Goal: Task Accomplishment & Management: Complete application form

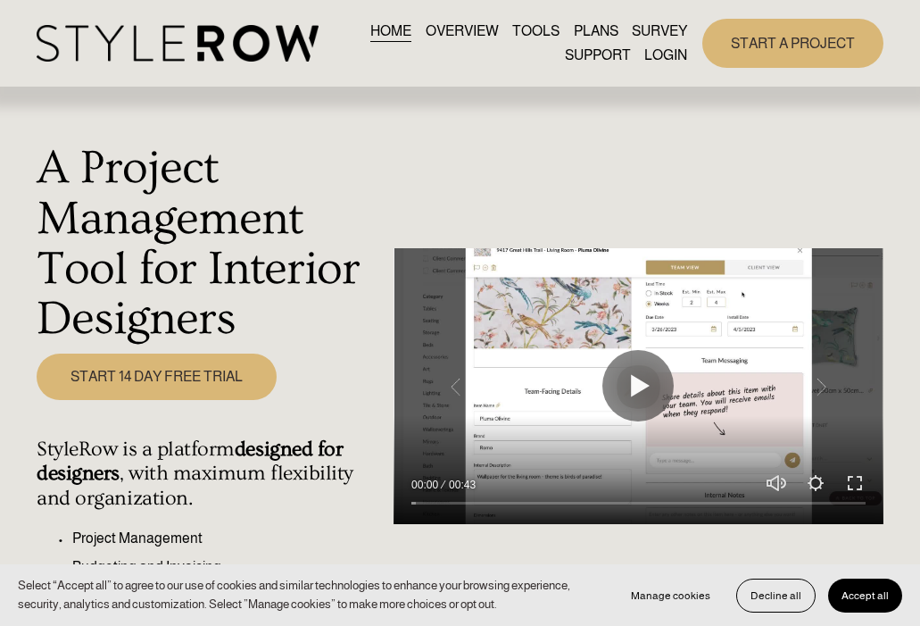
click at [668, 58] on link "LOGIN" at bounding box center [665, 55] width 43 height 24
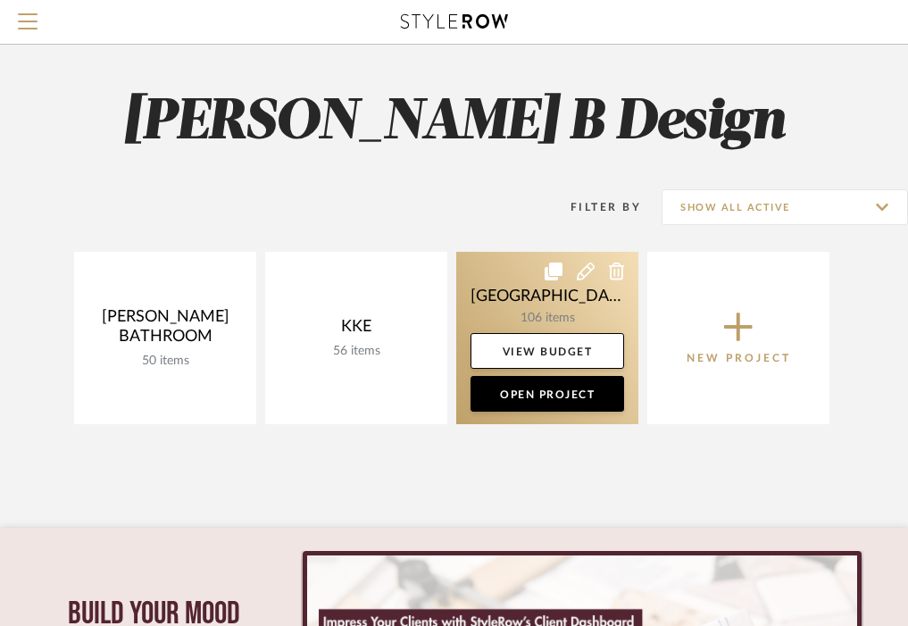
click at [567, 310] on link at bounding box center [547, 338] width 182 height 172
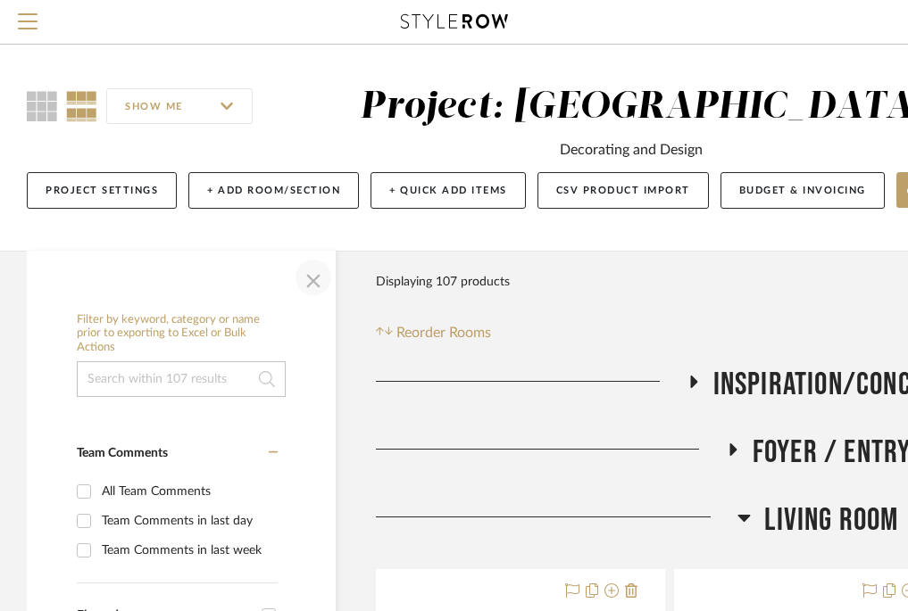
click at [309, 285] on span "button" at bounding box center [313, 277] width 43 height 43
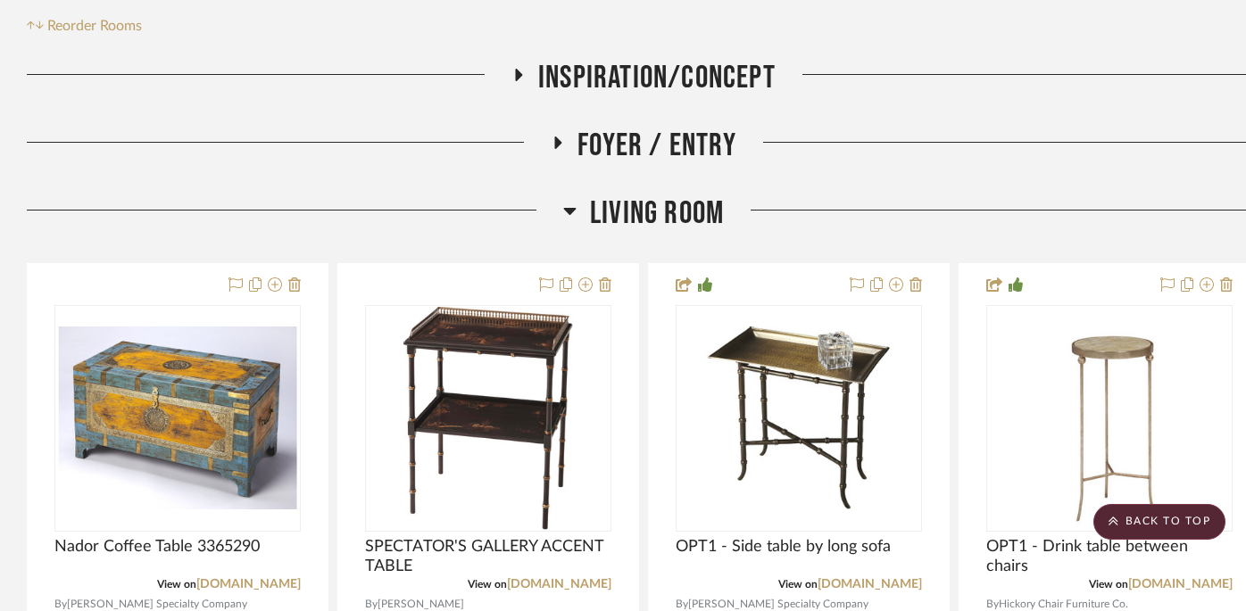
scroll to position [391, 39]
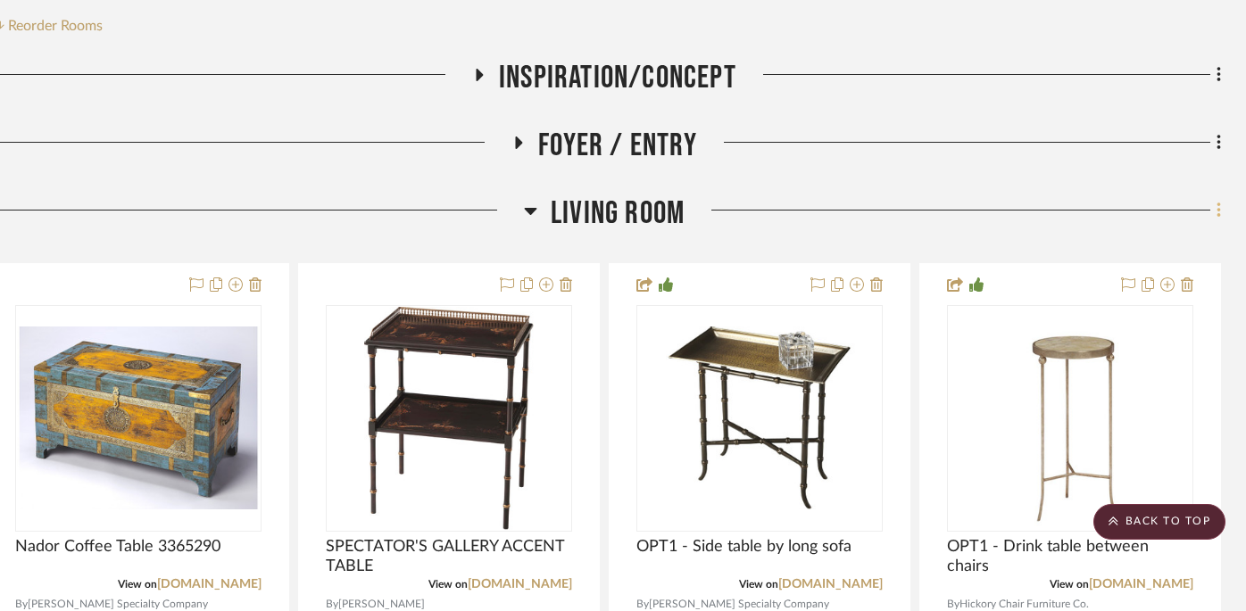
click at [919, 214] on icon at bounding box center [1219, 211] width 4 height 15
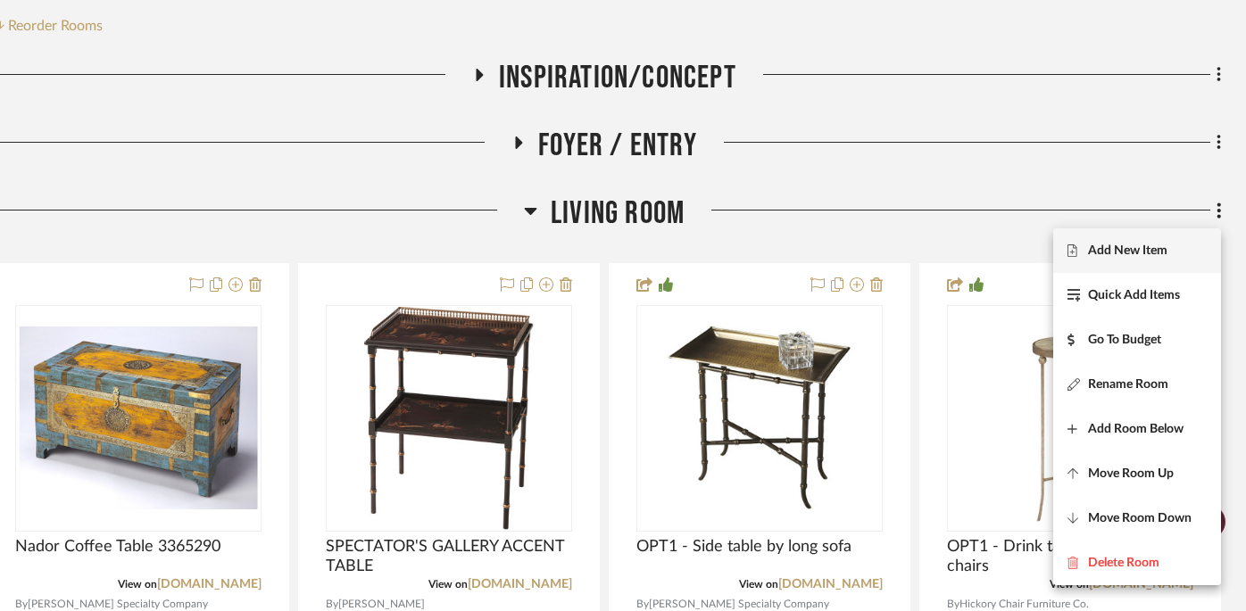
click at [919, 258] on button "Add New Item" at bounding box center [1137, 251] width 168 height 45
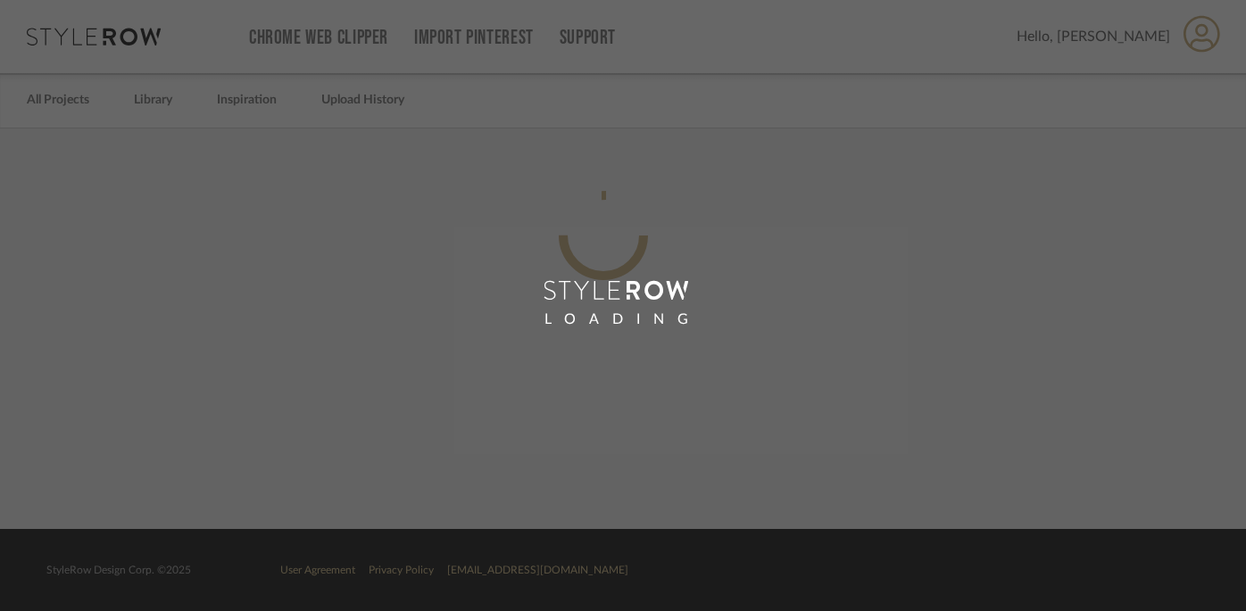
scroll to position [0, 27]
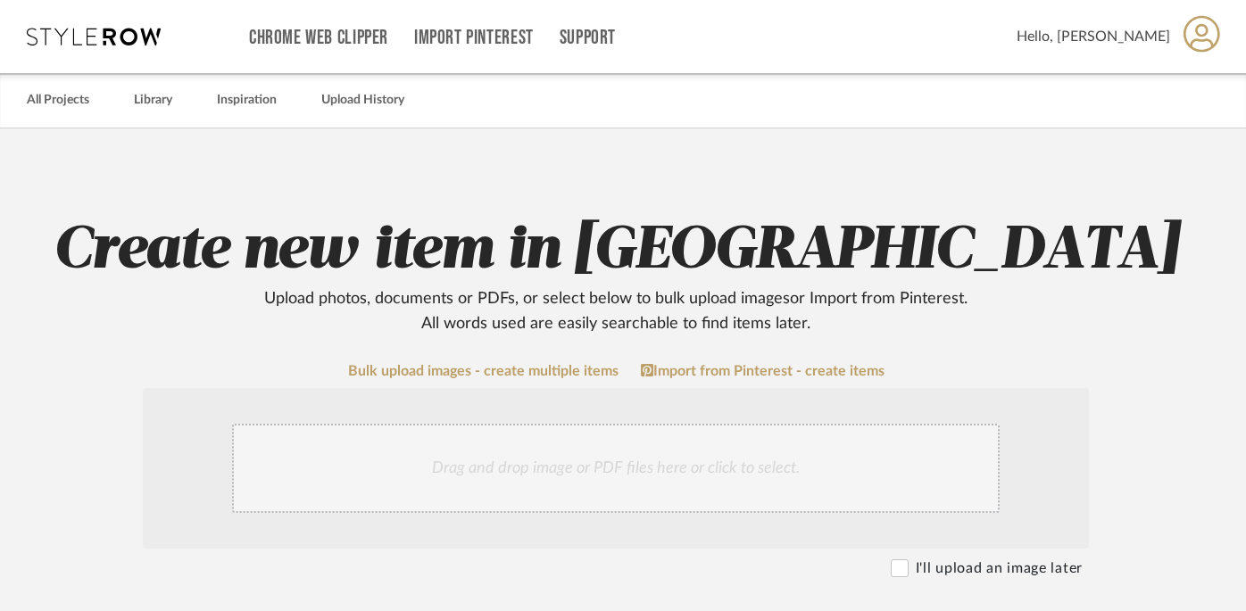
click at [747, 454] on div "Drag and drop image or PDF files here or click to select." at bounding box center [616, 468] width 768 height 89
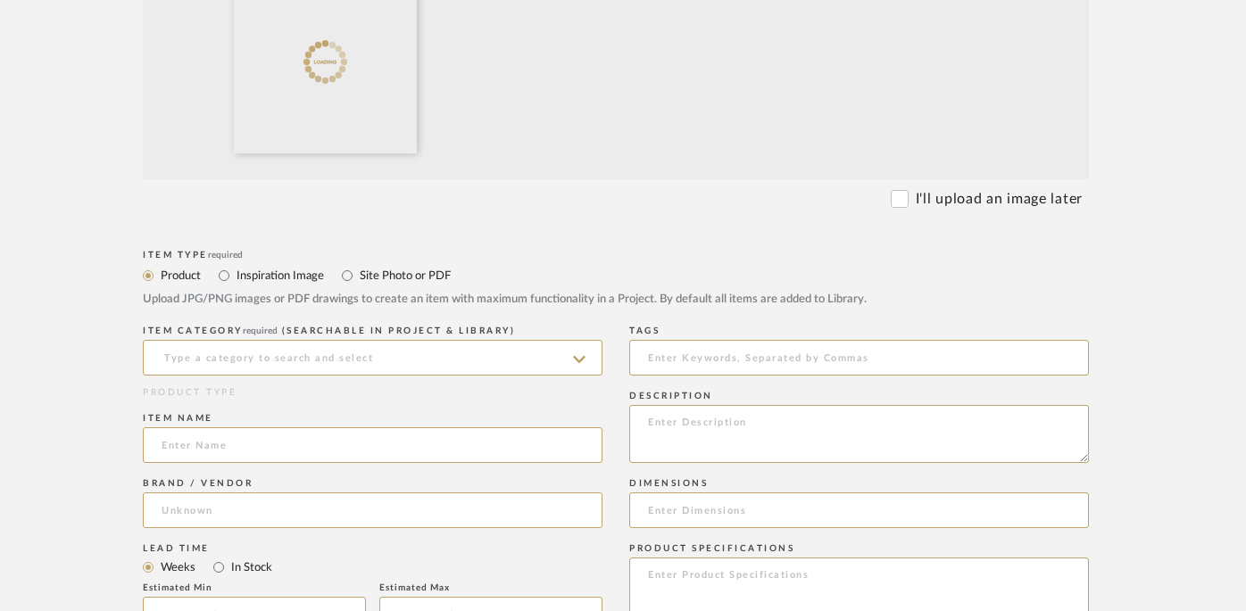
scroll to position [561, 27]
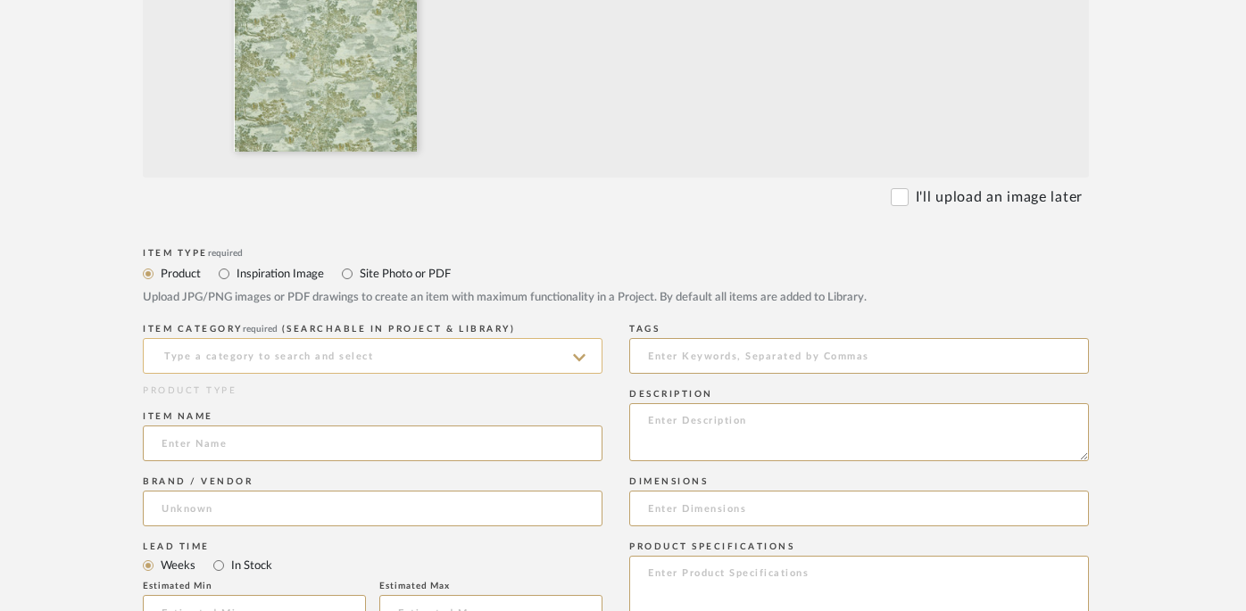
click at [488, 364] on input at bounding box center [373, 356] width 460 height 36
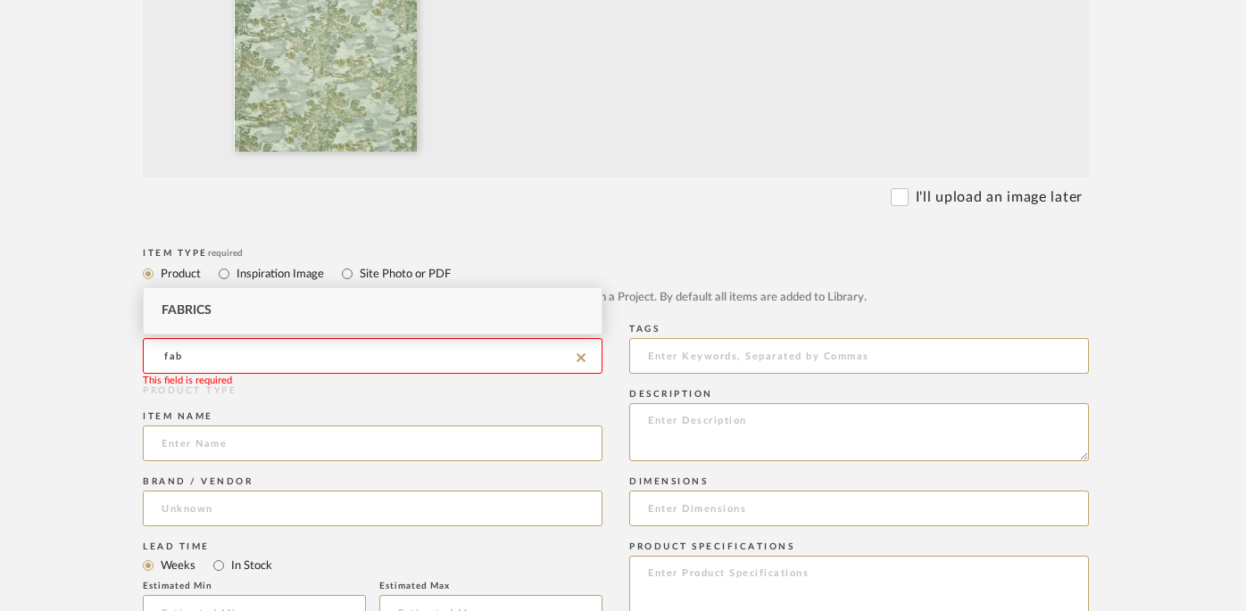
click at [386, 303] on div "Fabrics" at bounding box center [373, 311] width 458 height 46
type input "Fabrics"
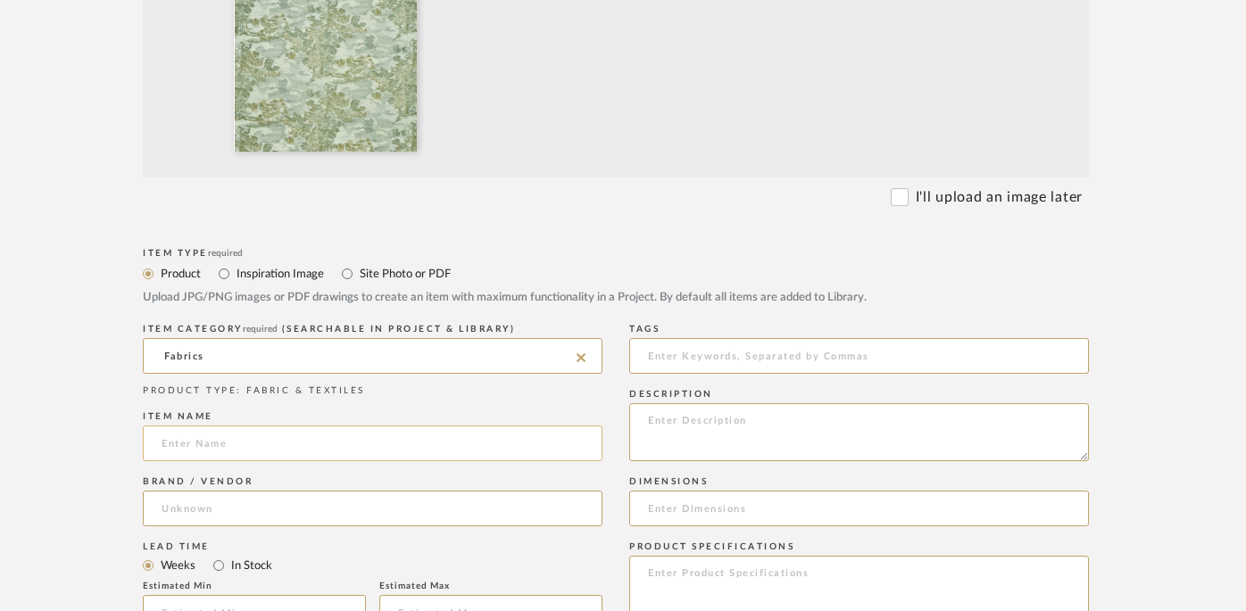
click at [369, 449] on input at bounding box center [373, 444] width 460 height 36
type input "Faber Seaglass"
click at [345, 504] on input at bounding box center [373, 509] width 460 height 36
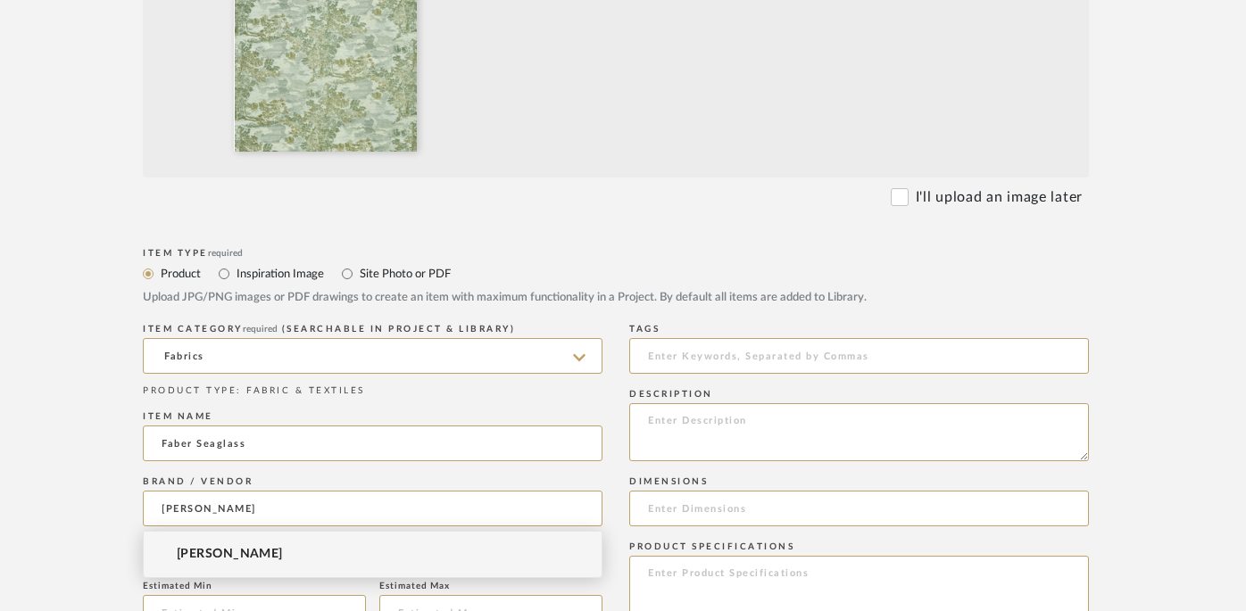
type input "[PERSON_NAME]"
click at [258, 557] on span "[PERSON_NAME]" at bounding box center [230, 554] width 106 height 15
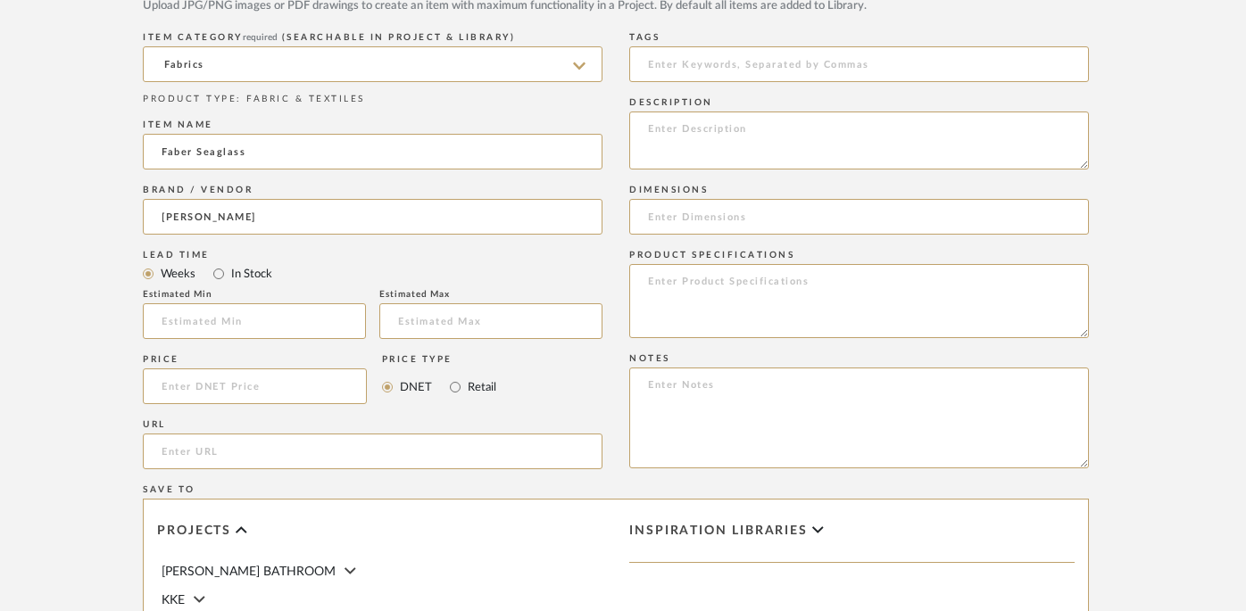
scroll to position [855, 27]
click at [732, 213] on input at bounding box center [859, 215] width 460 height 36
type input "54""
click at [806, 278] on textarea at bounding box center [859, 299] width 460 height 74
paste textarea "V-13.5"H-13.5""
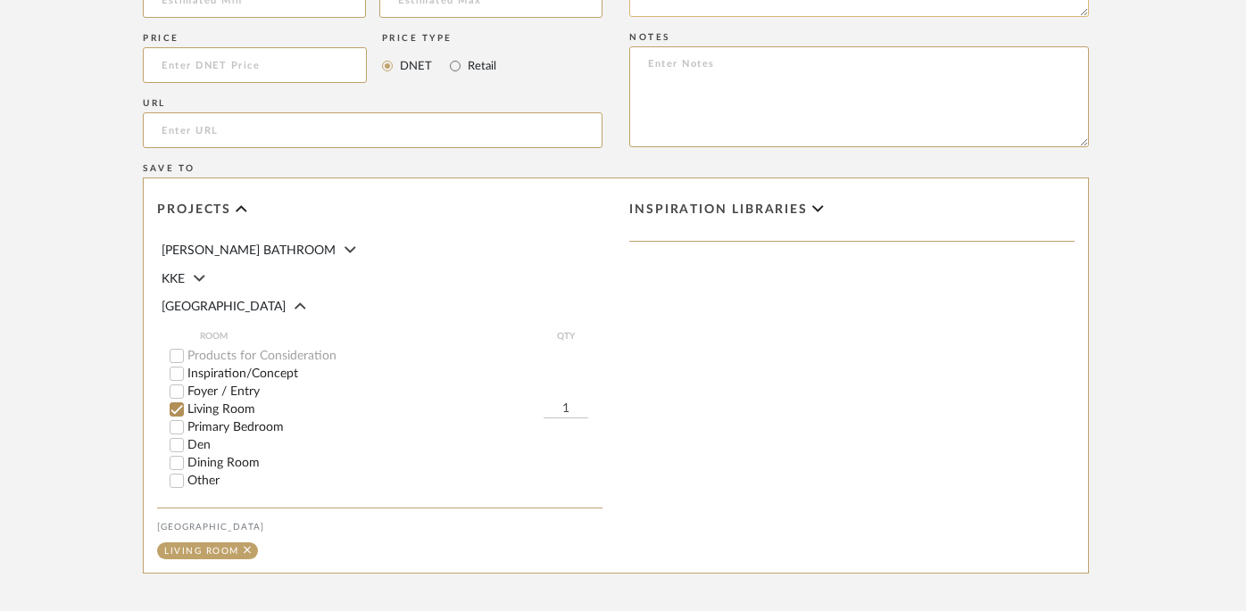
scroll to position [1353, 27]
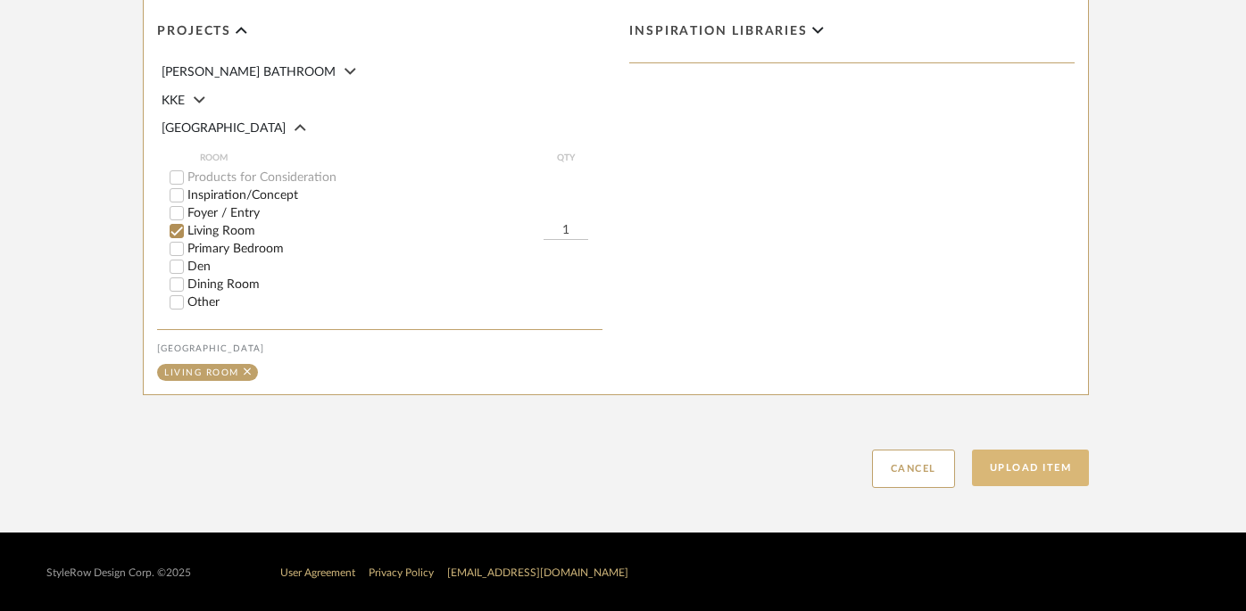
type textarea "V-13.5"H-13.5""
click at [919, 462] on button "Upload Item" at bounding box center [1031, 468] width 118 height 37
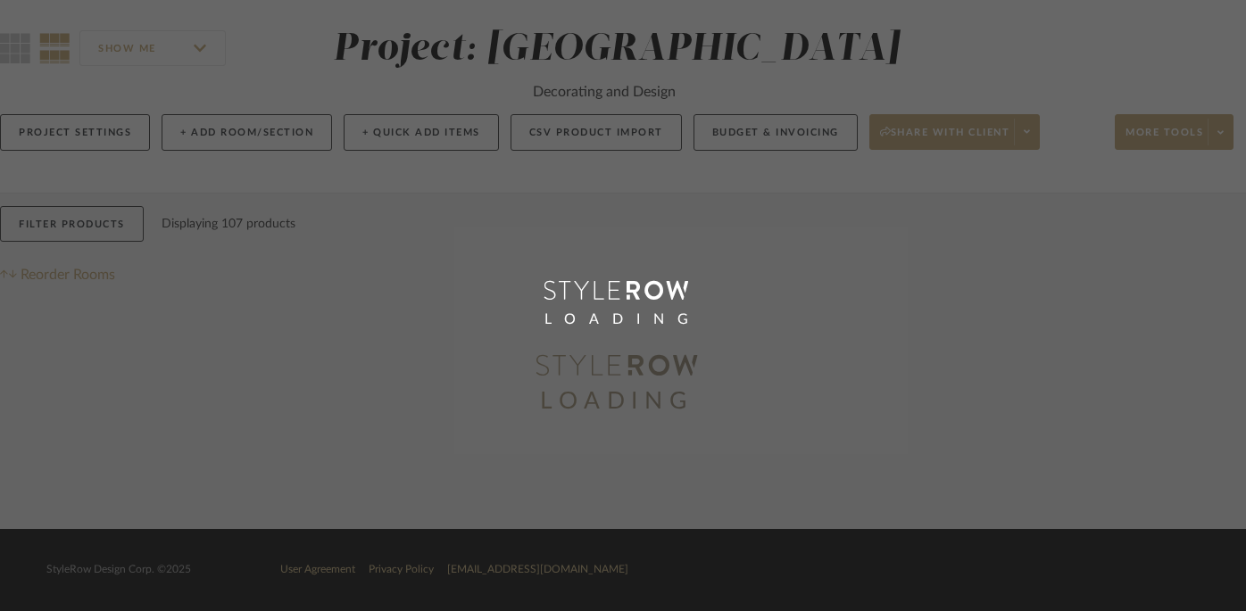
scroll to position [12, 2]
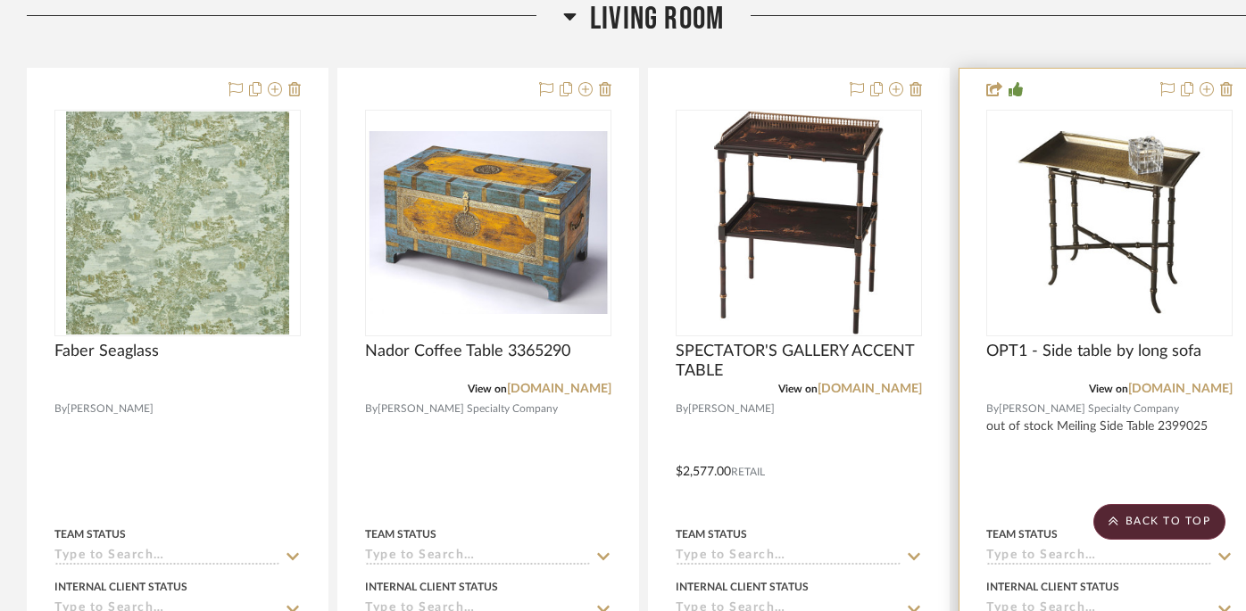
scroll to position [586, 39]
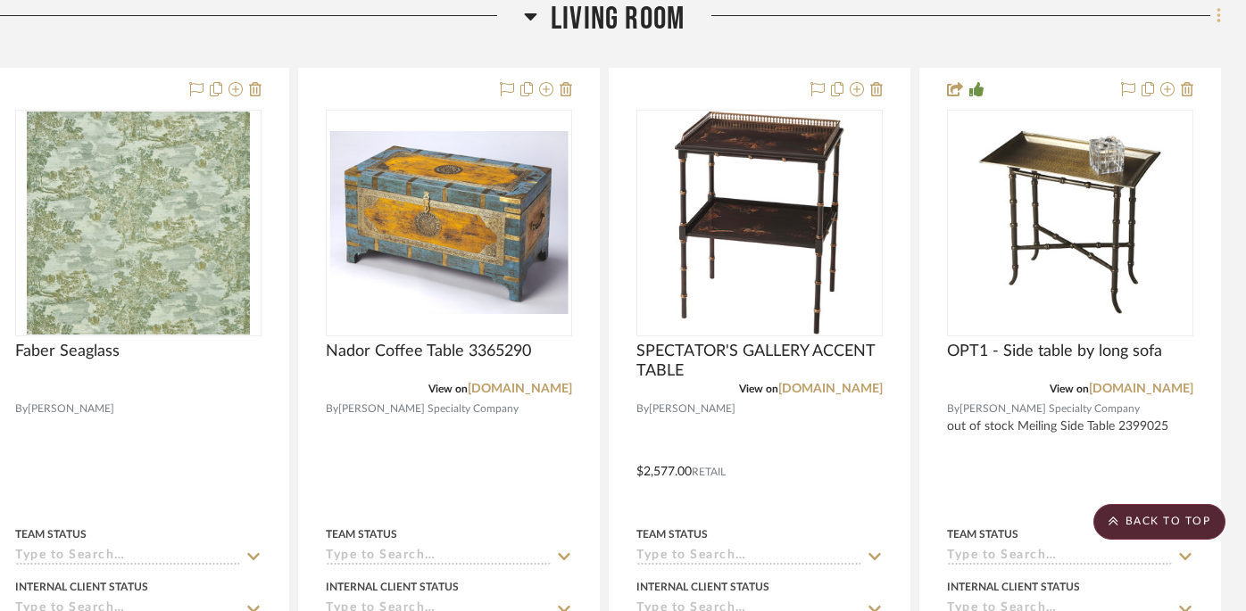
click at [919, 19] on icon at bounding box center [1219, 16] width 5 height 20
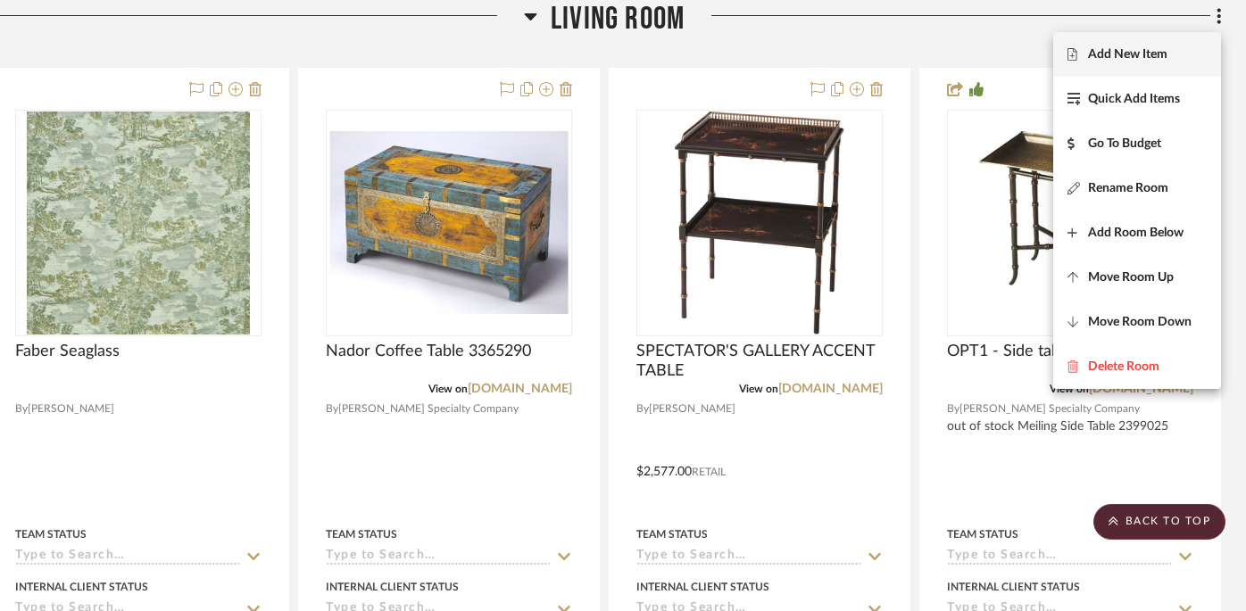
click at [919, 60] on span "Add New Item" at bounding box center [1127, 54] width 79 height 15
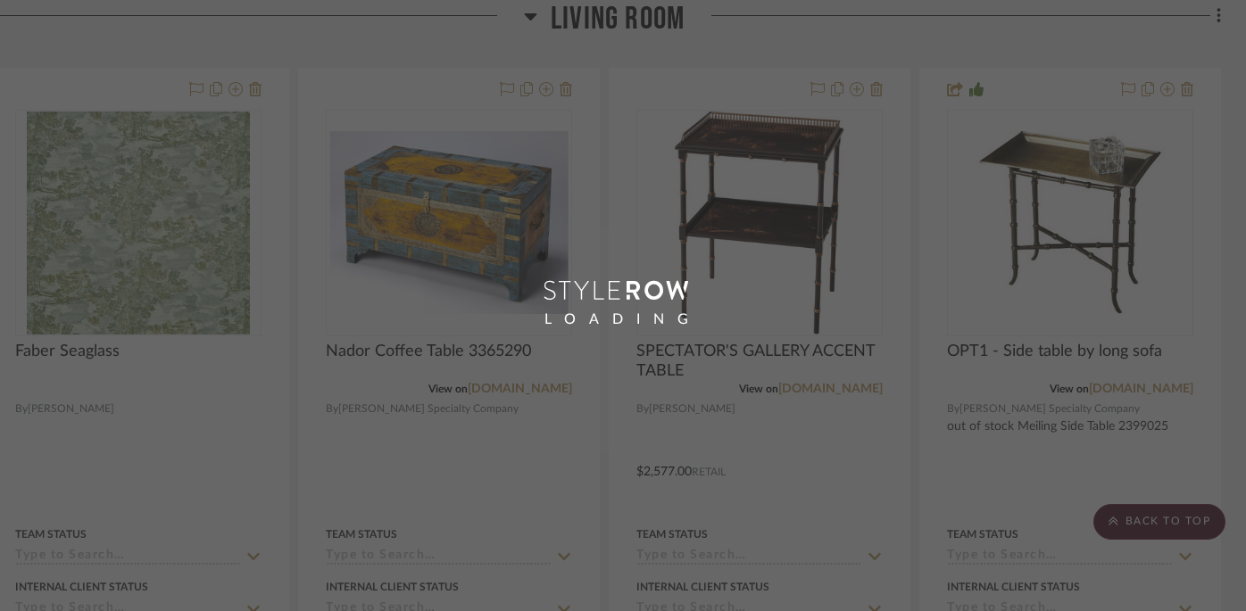
scroll to position [0, 27]
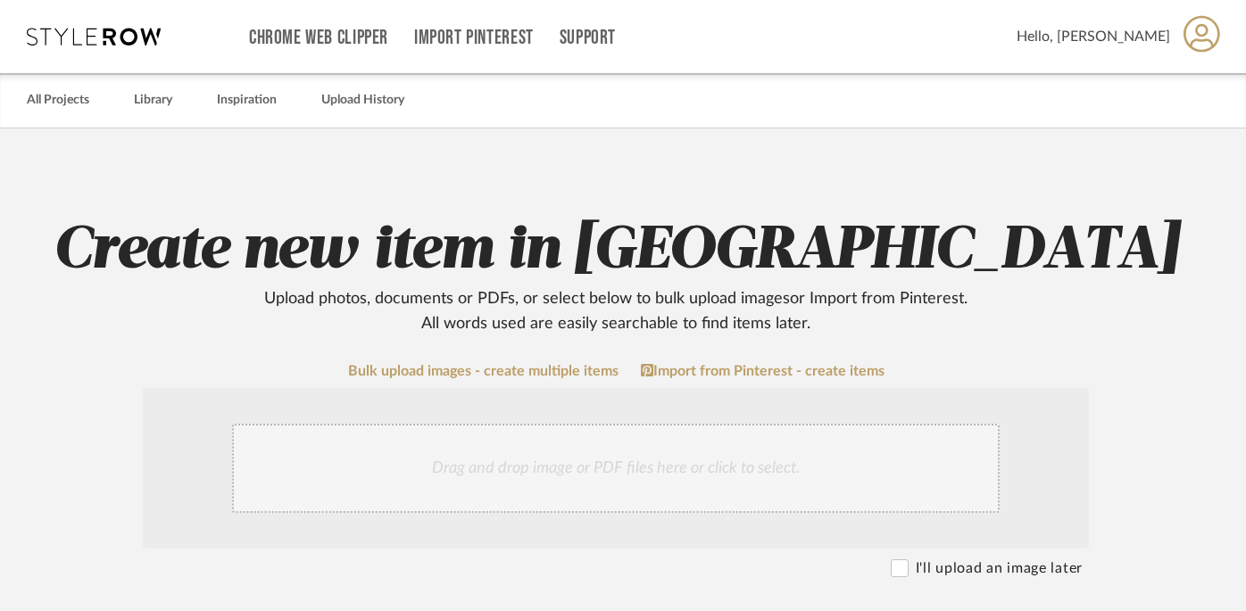
click at [743, 445] on div "Drag and drop image or PDF files here or click to select." at bounding box center [616, 468] width 768 height 89
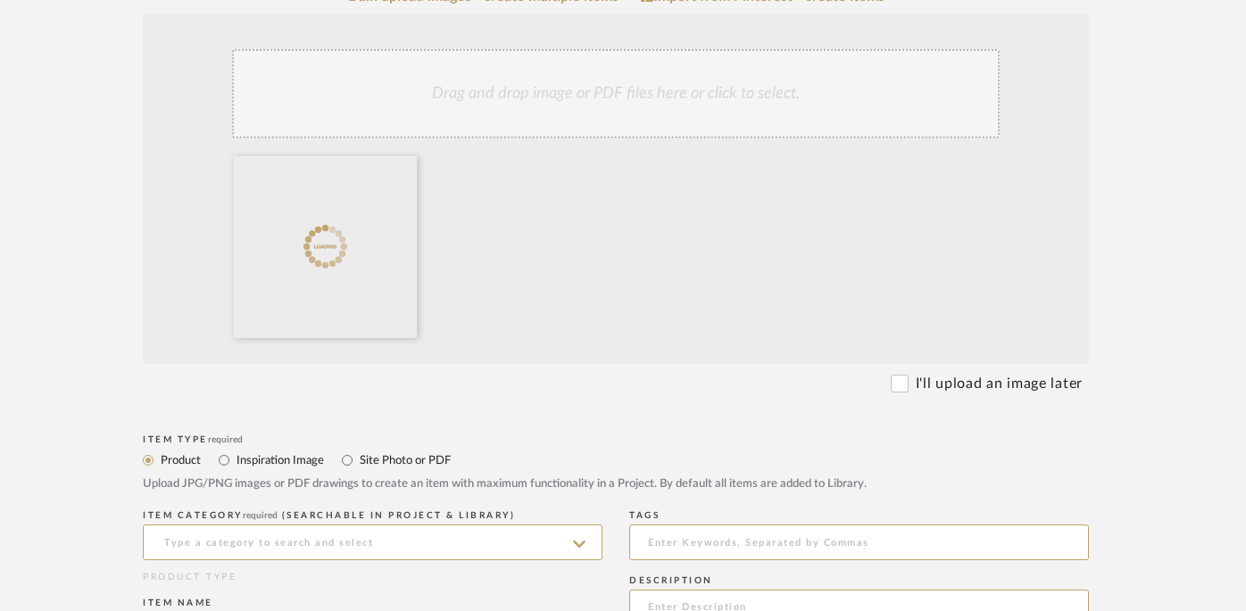
scroll to position [452, 27]
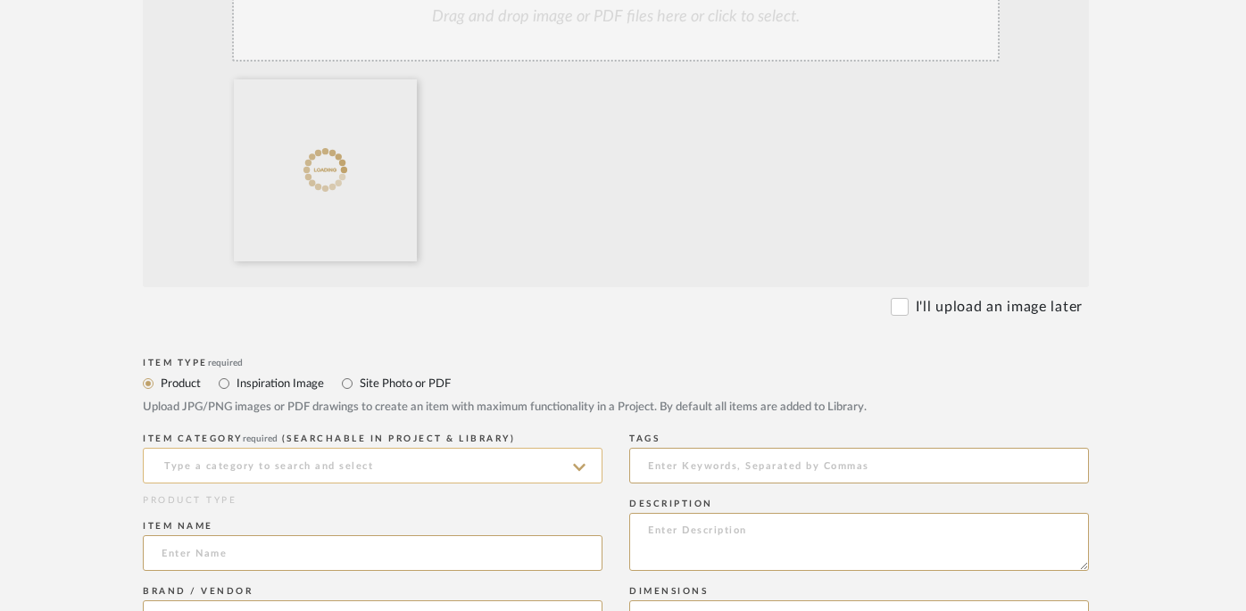
click at [434, 462] on input at bounding box center [373, 466] width 460 height 36
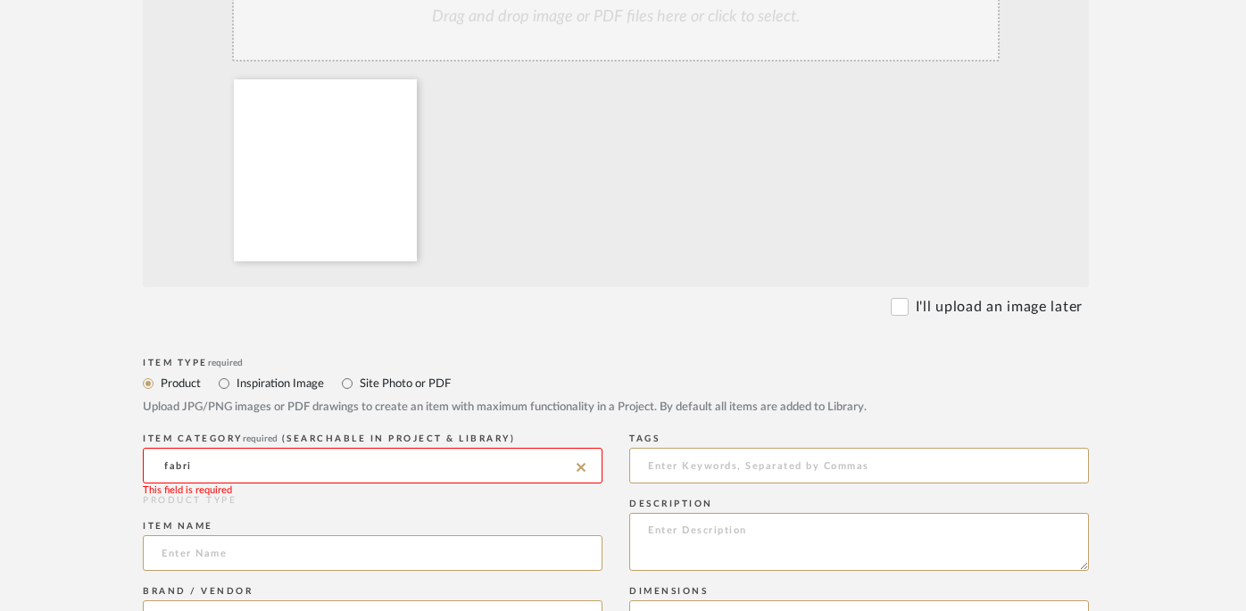
scroll to position [506, 27]
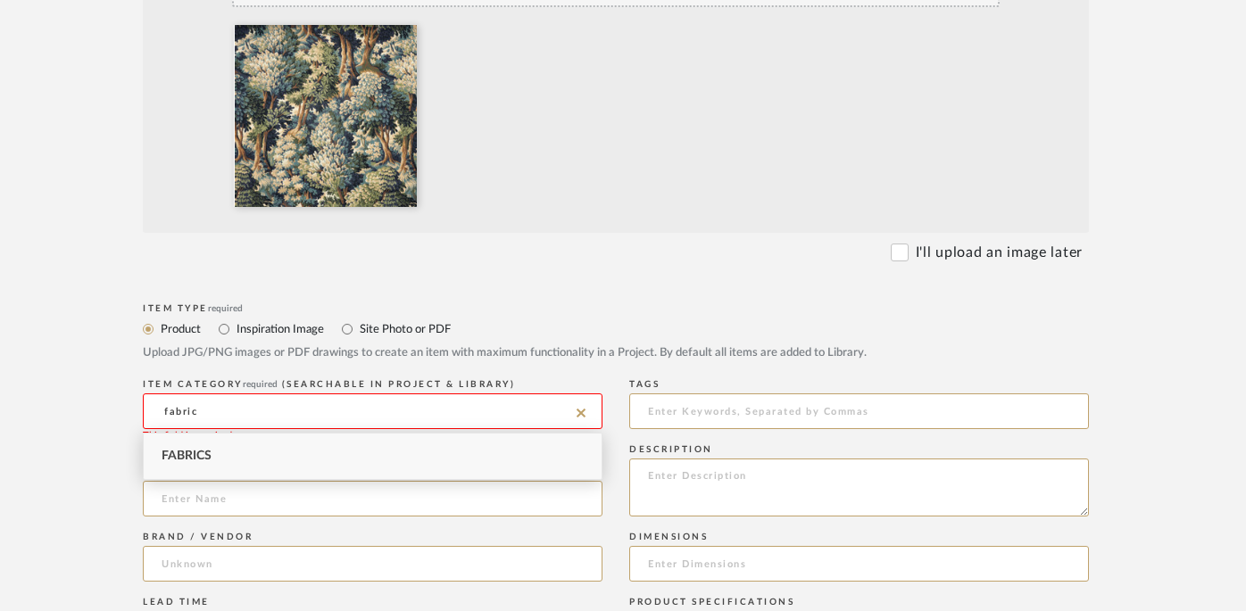
click at [201, 466] on div "Fabrics" at bounding box center [373, 457] width 458 height 46
type input "Fabrics"
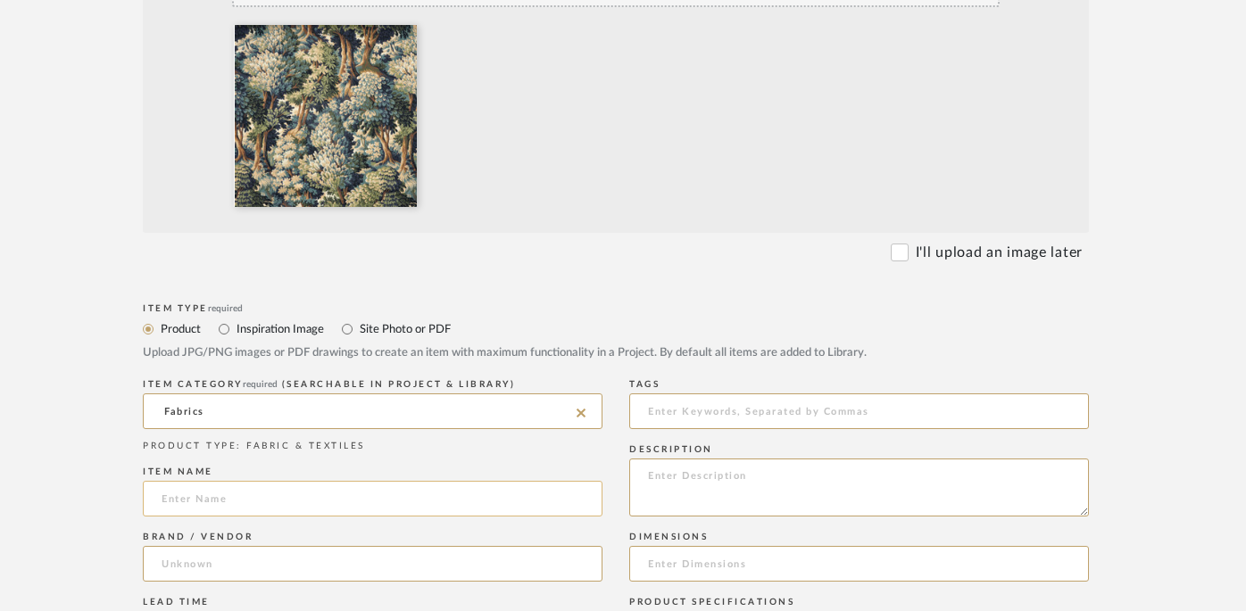
click at [236, 496] on input at bounding box center [373, 499] width 460 height 36
type input "[GEOGRAPHIC_DATA]"
click at [208, 568] on input at bounding box center [373, 564] width 460 height 36
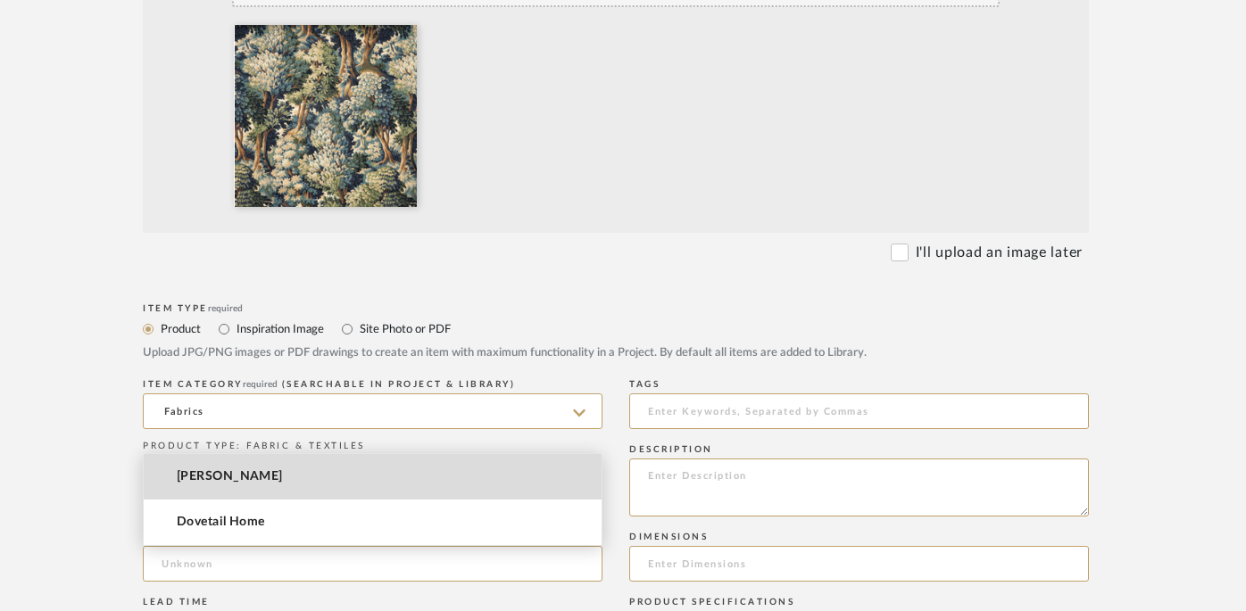
click at [289, 487] on mat-option "[PERSON_NAME]" at bounding box center [373, 477] width 458 height 46
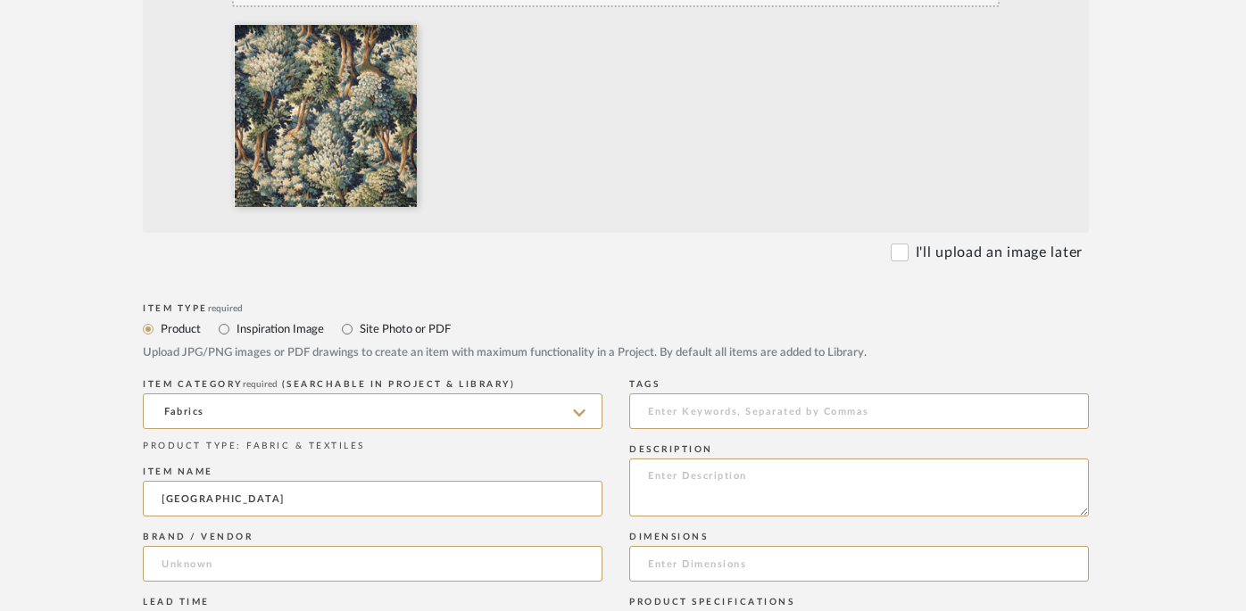
type input "[PERSON_NAME]"
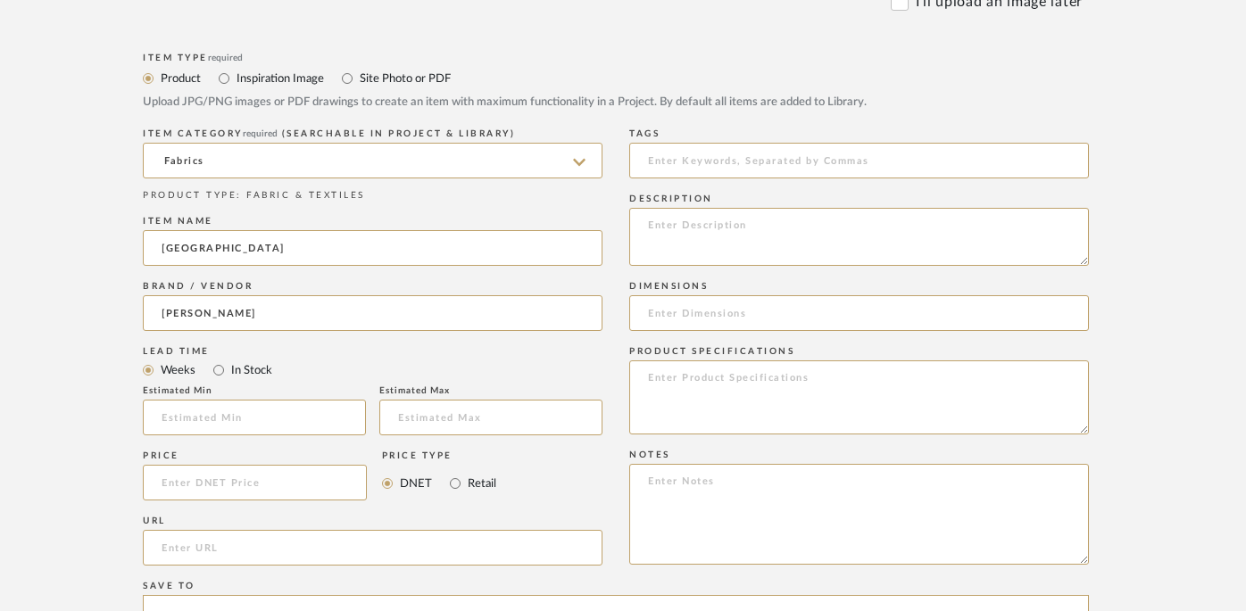
scroll to position [802, 27]
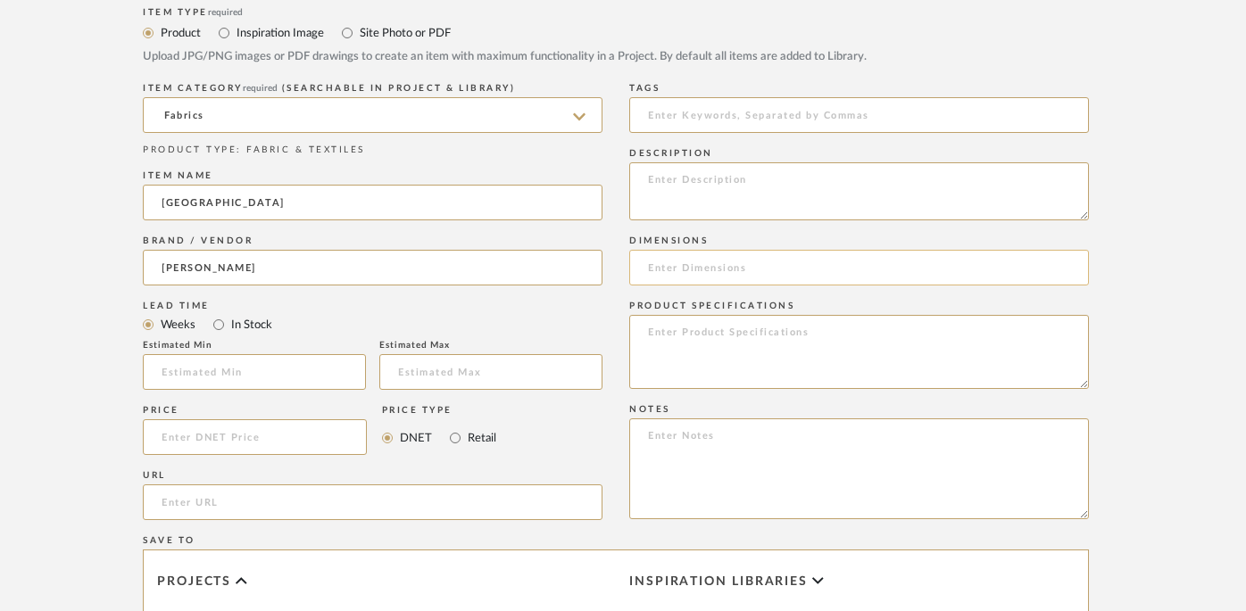
click at [729, 273] on input at bounding box center [859, 268] width 460 height 36
type input "54""
click at [781, 353] on textarea at bounding box center [859, 352] width 460 height 74
paste textarea "V-36"H-27""
type textarea "V-36"H-27""
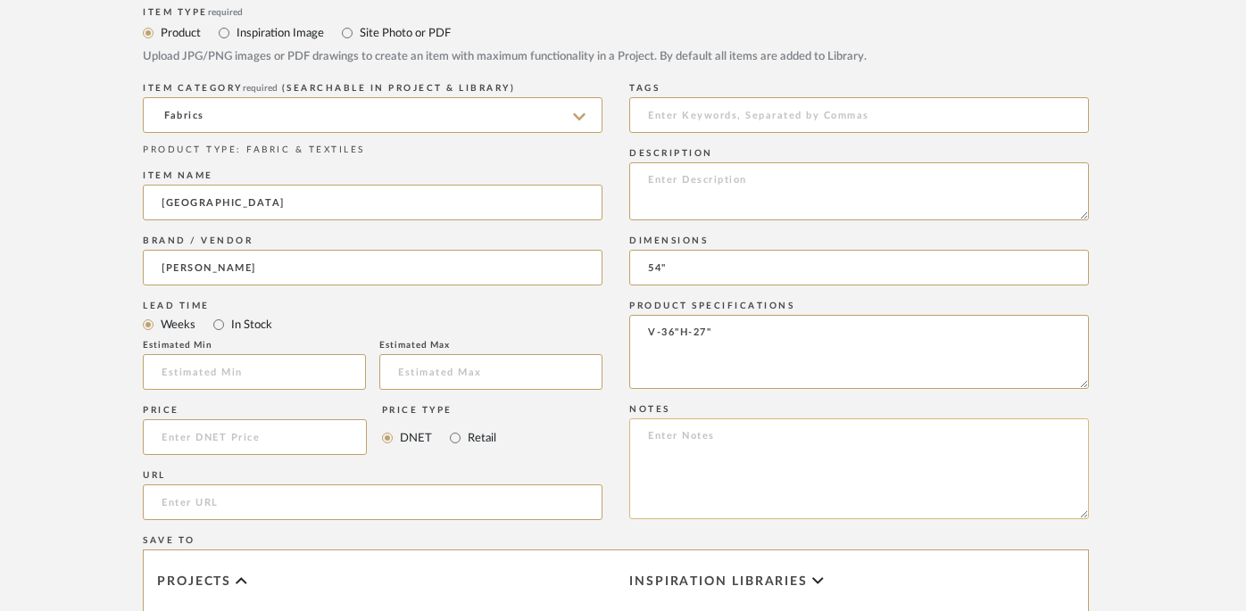
click at [700, 454] on textarea at bounding box center [859, 469] width 460 height 101
click at [736, 479] on textarea "Subject to 3% Tariff" at bounding box center [859, 469] width 460 height 101
type textarea "Subject to 3% Tariff"
click at [249, 445] on input at bounding box center [255, 438] width 224 height 36
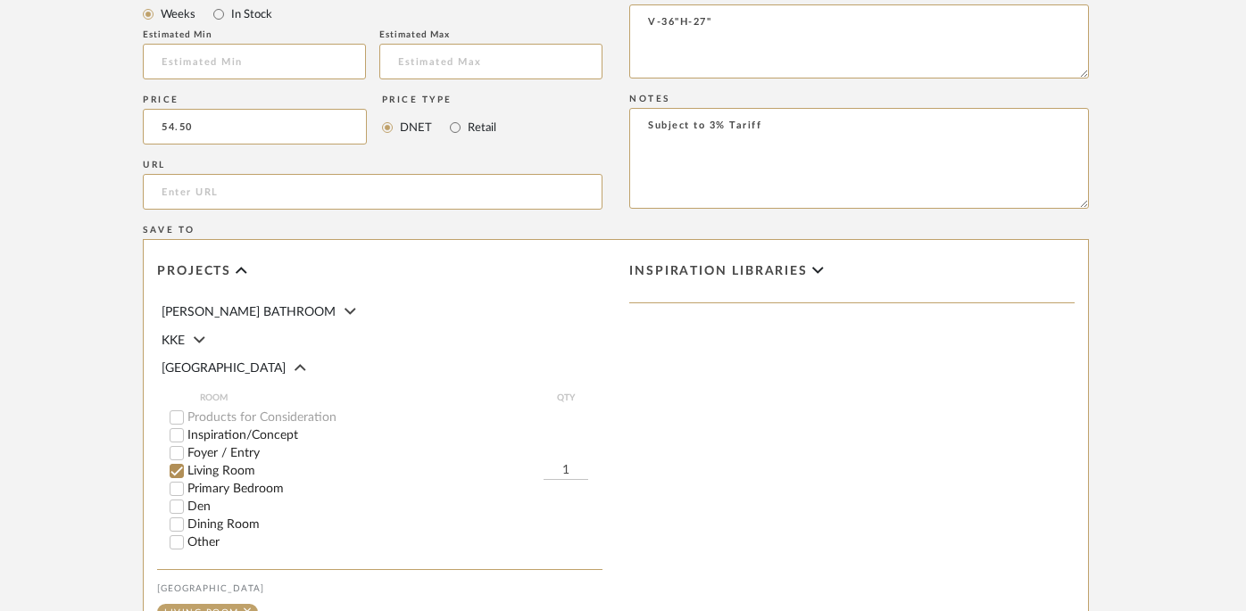
scroll to position [1353, 27]
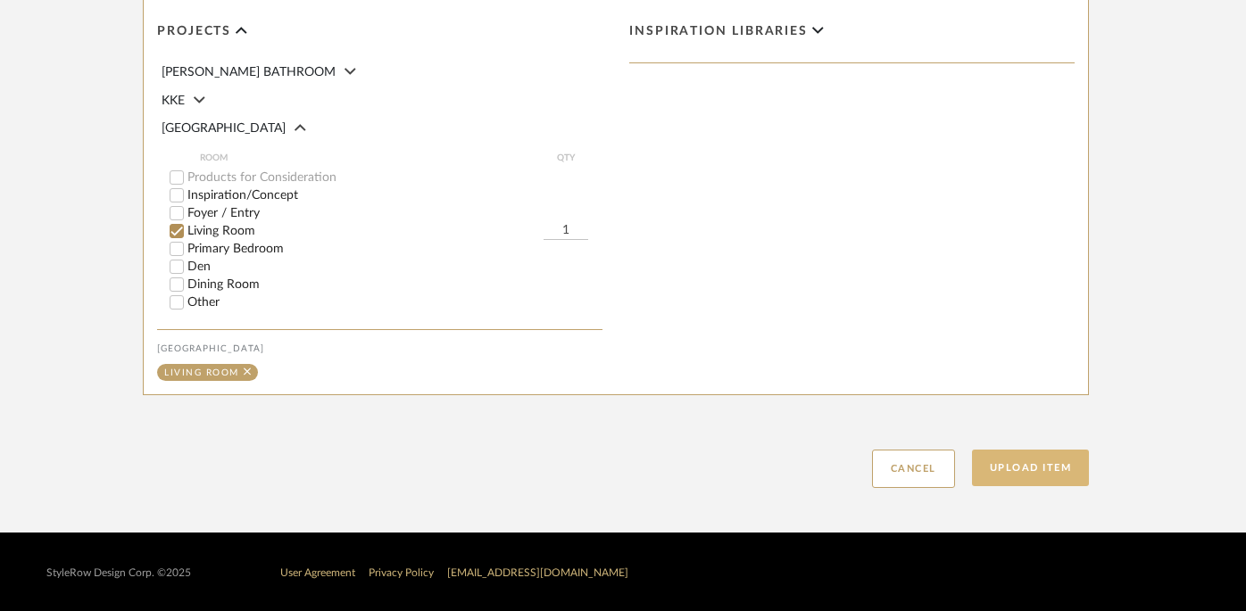
type input "$54.50"
click at [919, 466] on button "Upload Item" at bounding box center [1031, 468] width 118 height 37
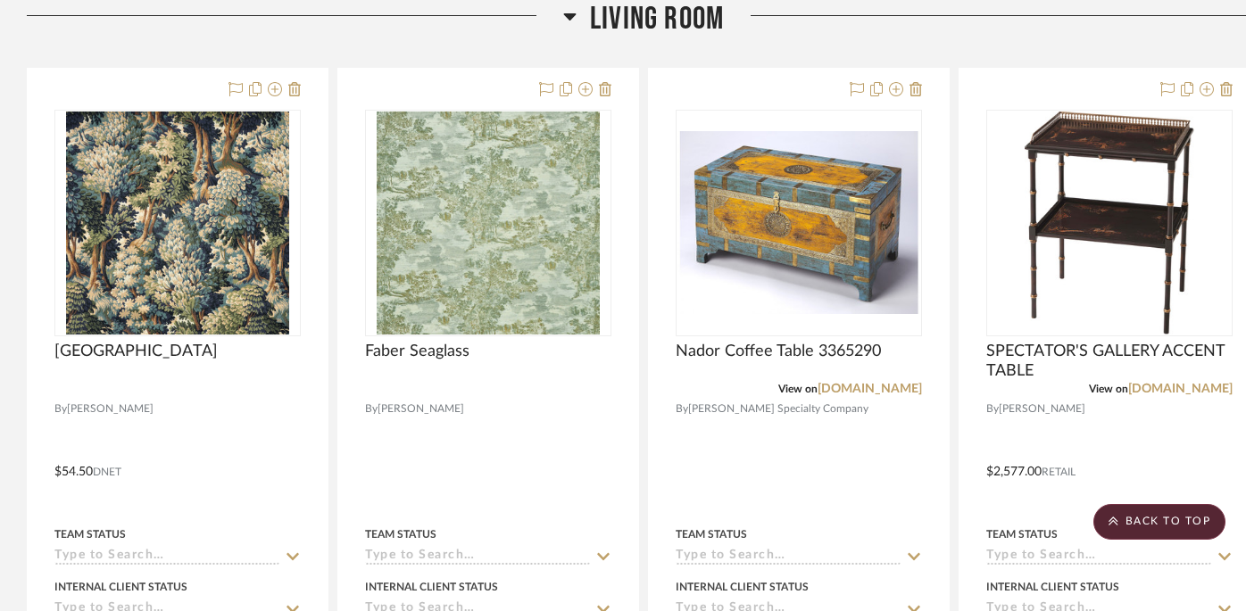
scroll to position [587, 39]
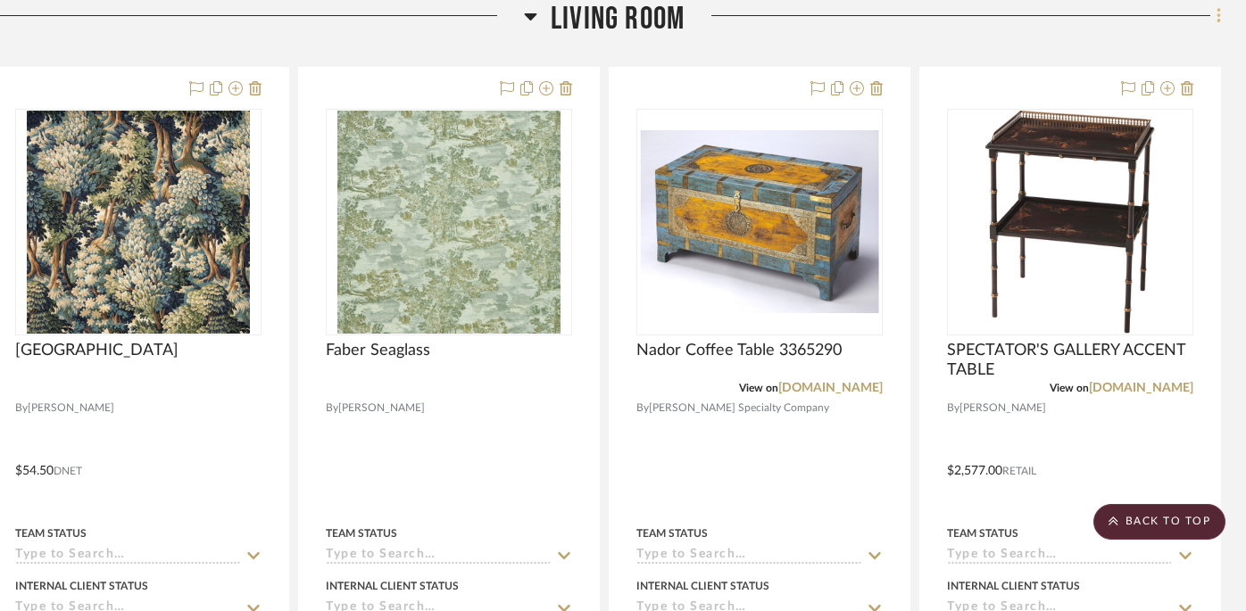
click at [919, 20] on icon at bounding box center [1219, 16] width 5 height 20
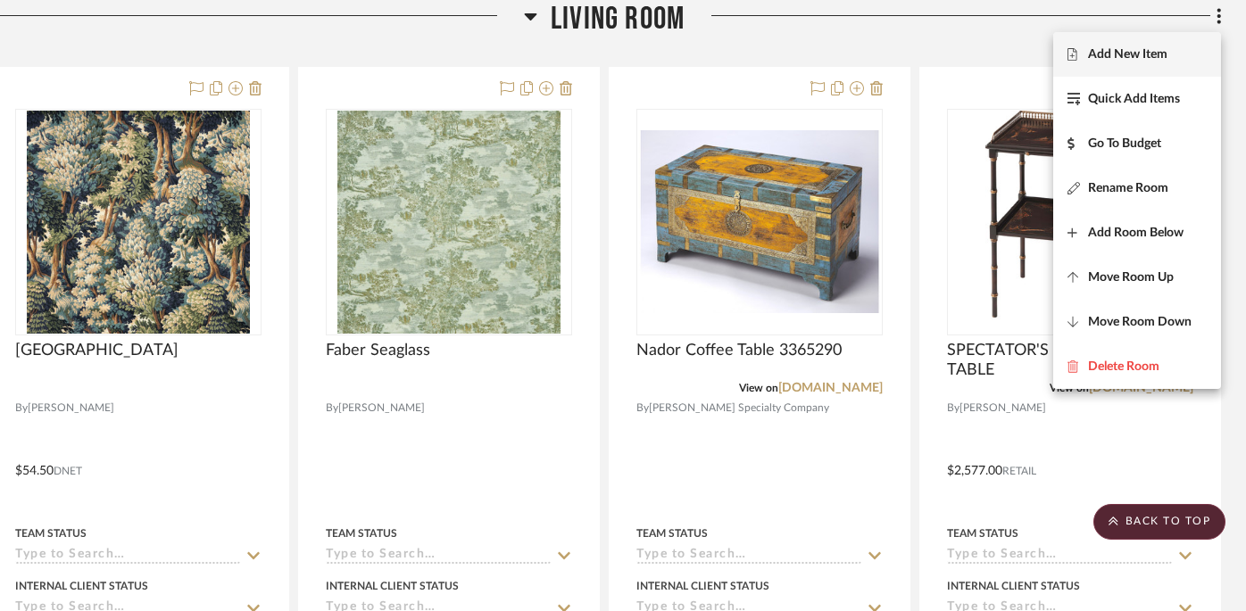
click at [919, 51] on span "Add New Item" at bounding box center [1127, 54] width 79 height 15
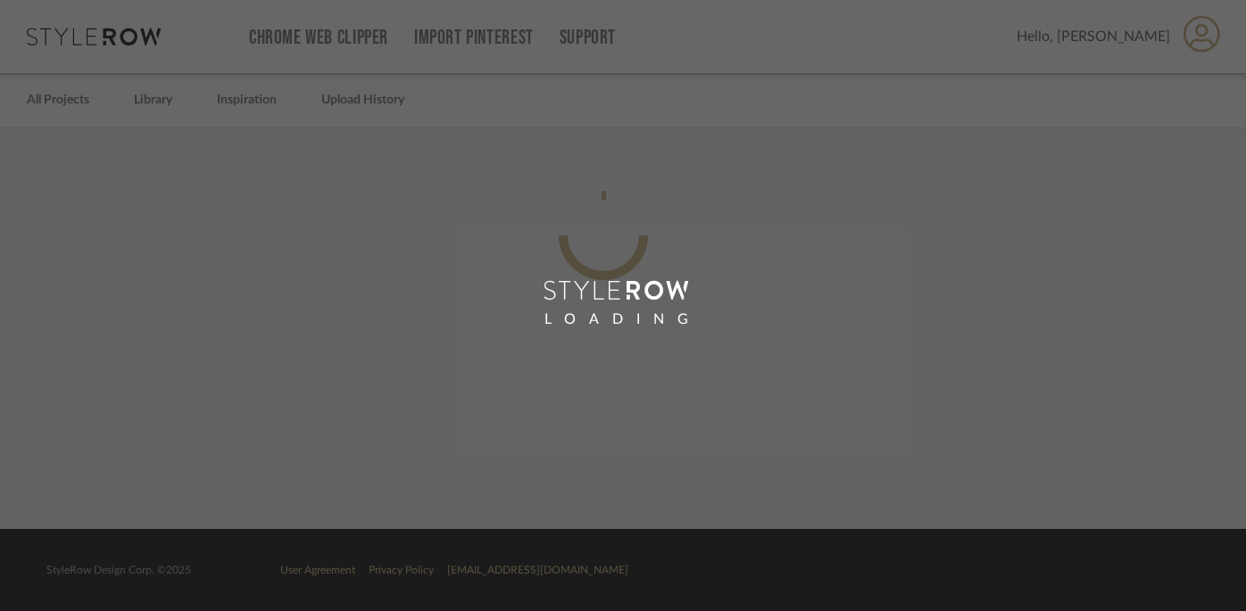
scroll to position [0, 27]
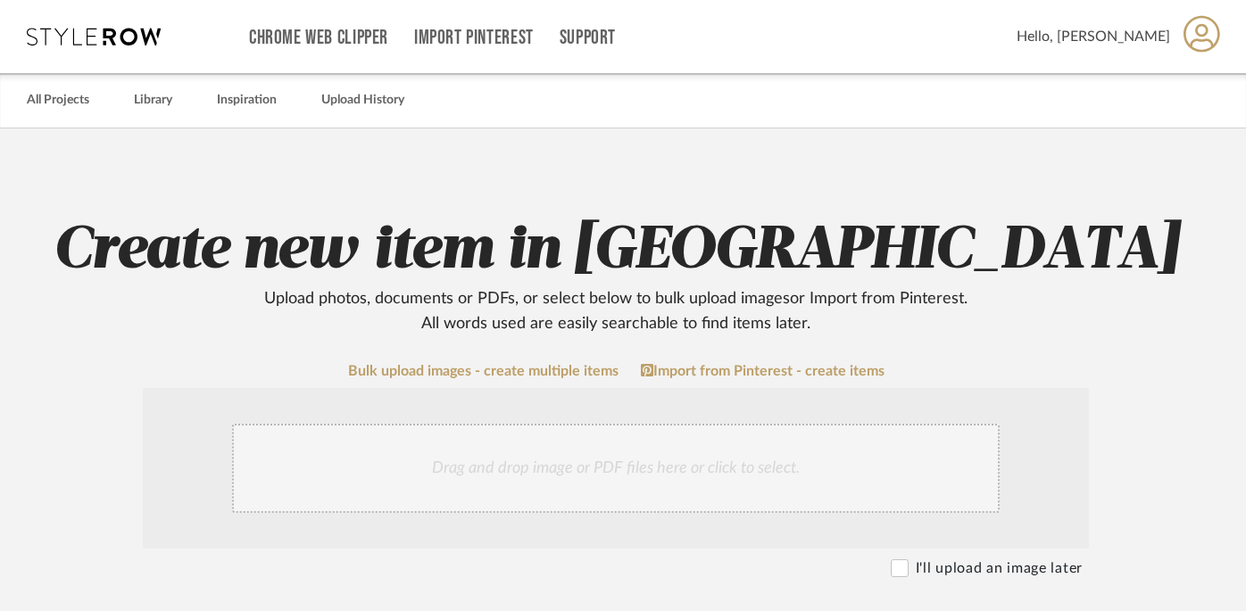
click at [699, 473] on div "Drag and drop image or PDF files here or click to select." at bounding box center [616, 468] width 768 height 89
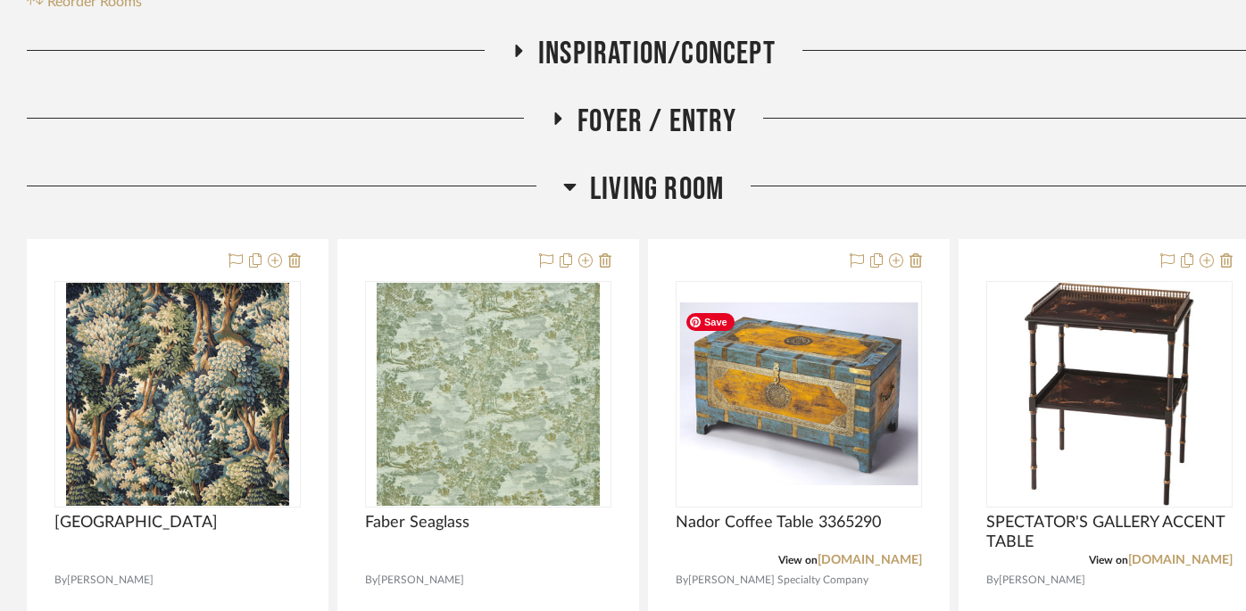
scroll to position [473, 0]
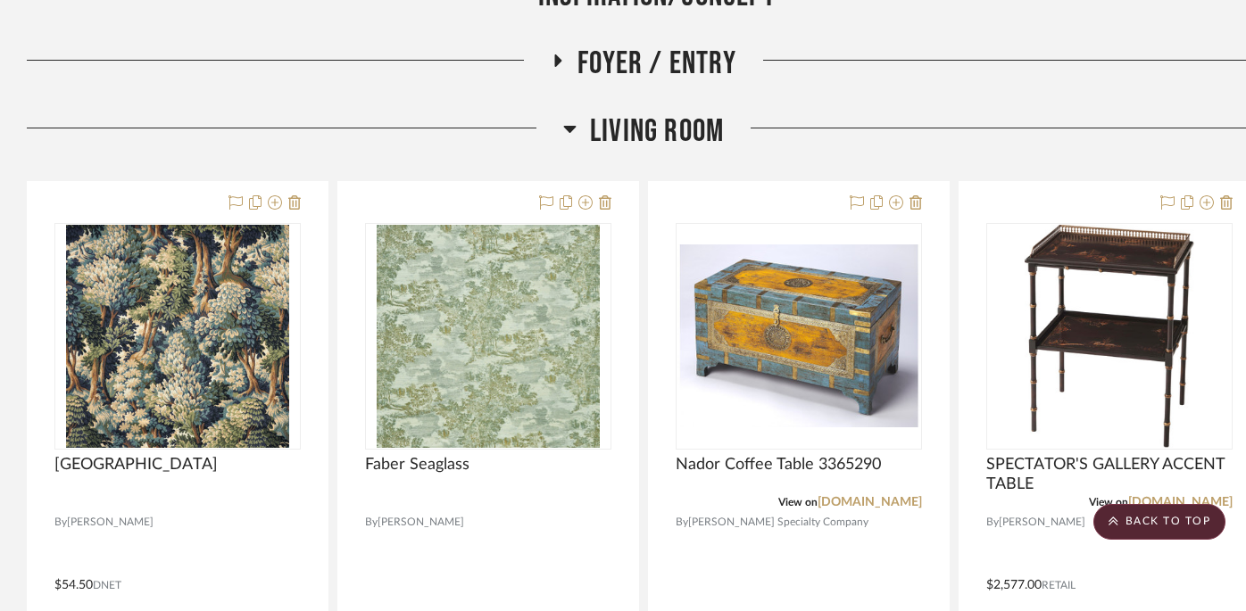
click at [570, 131] on icon at bounding box center [569, 129] width 12 height 7
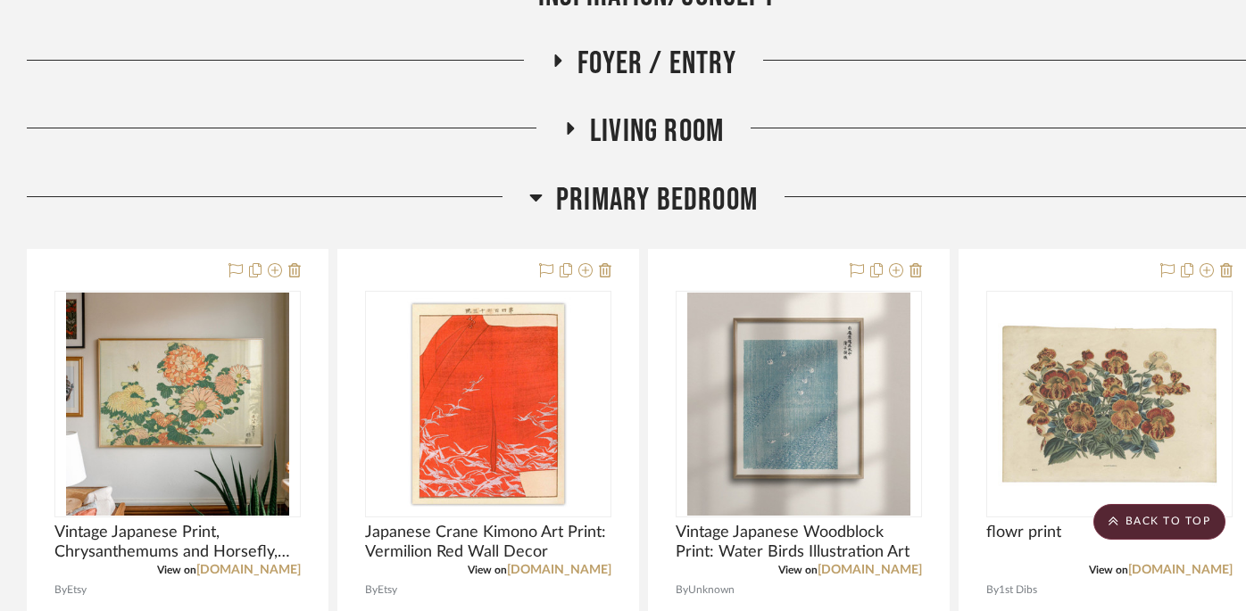
click at [533, 198] on icon at bounding box center [536, 198] width 12 height 7
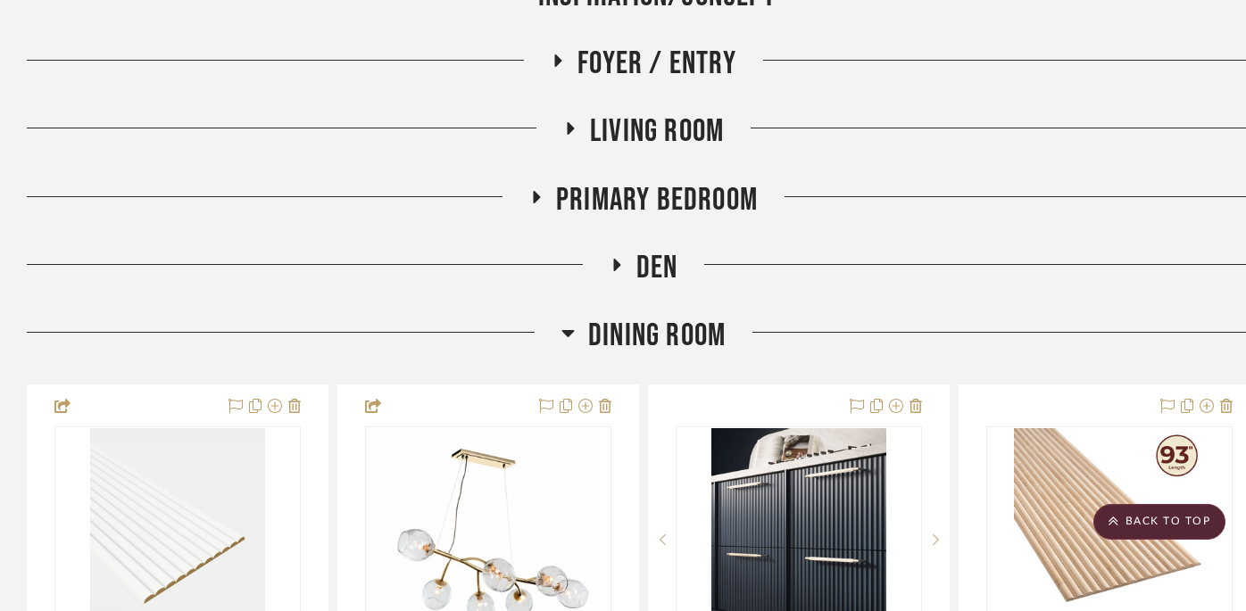
click at [617, 266] on icon at bounding box center [616, 265] width 7 height 12
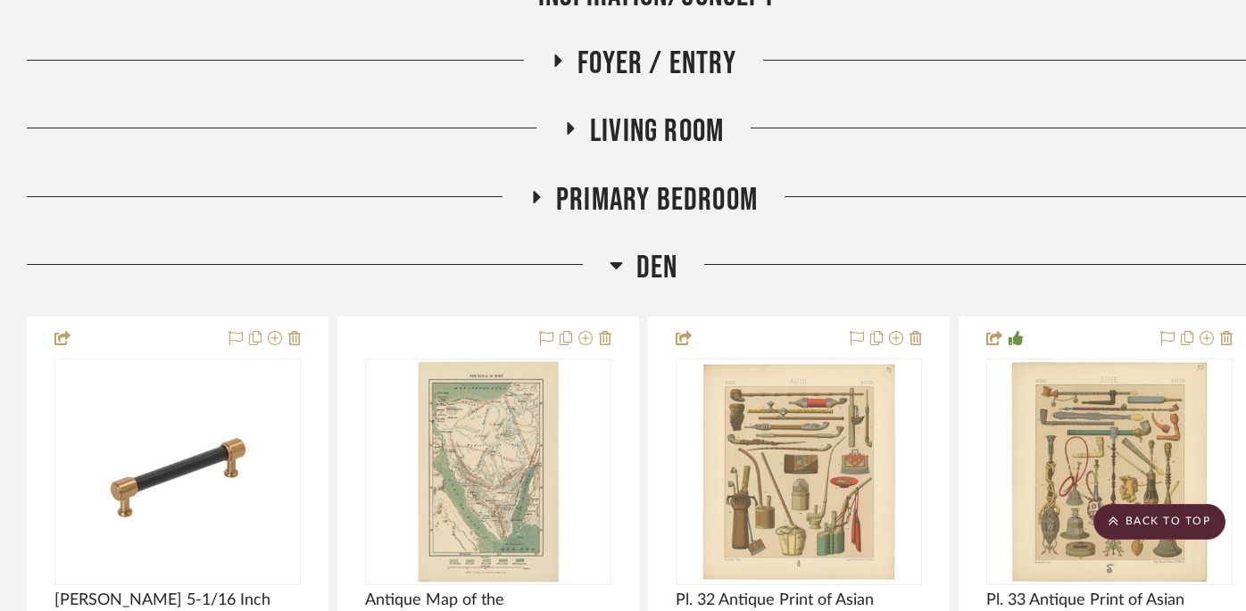
scroll to position [474, 39]
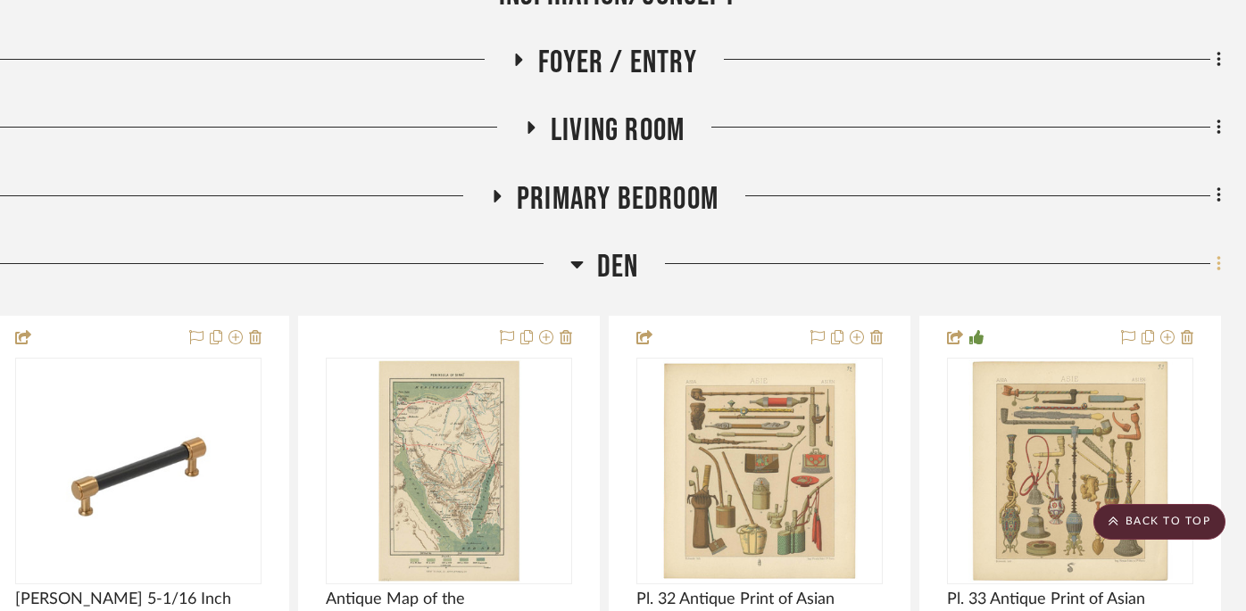
click at [919, 272] on icon at bounding box center [1219, 264] width 5 height 20
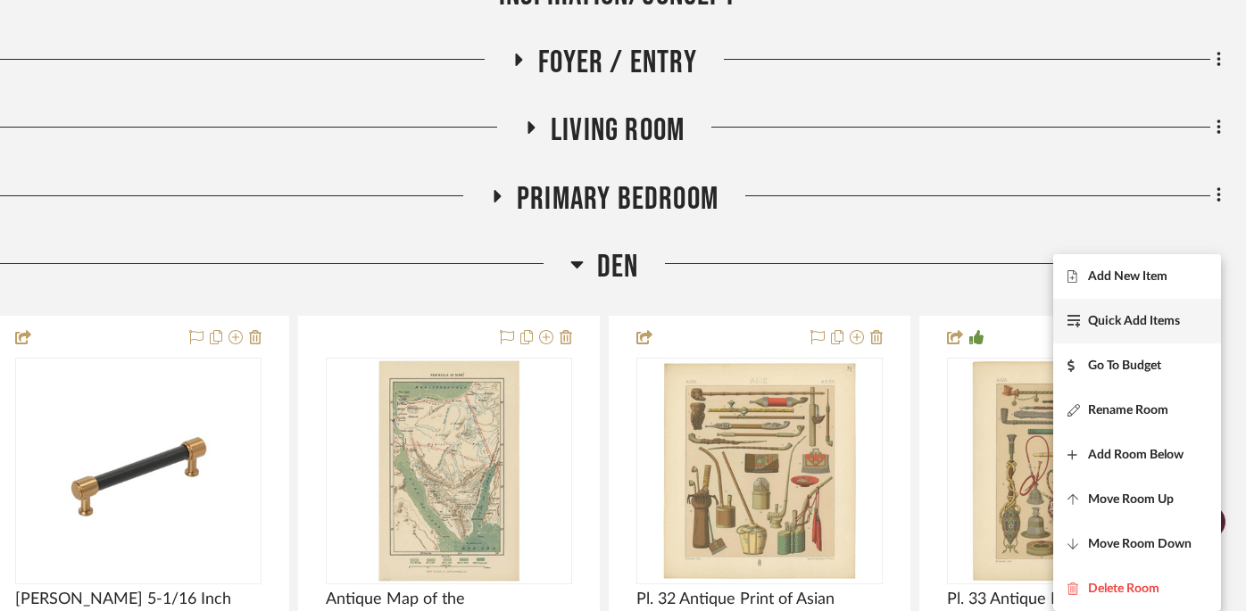
click at [919, 324] on span "Quick Add Items" at bounding box center [1134, 321] width 92 height 15
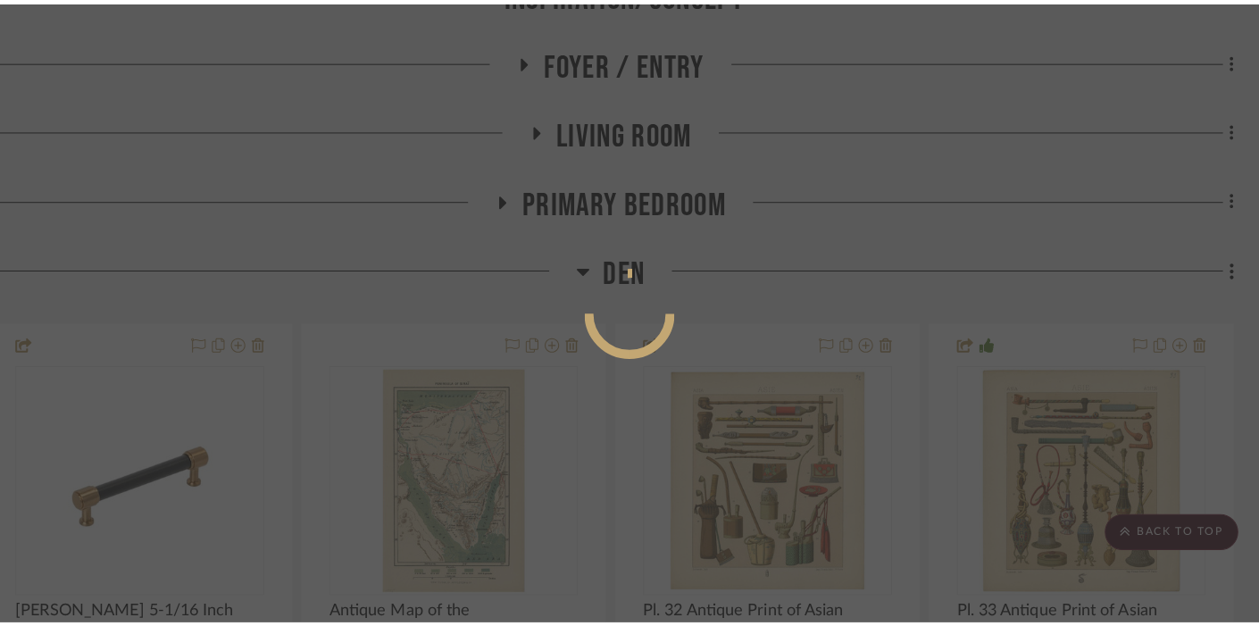
scroll to position [0, 0]
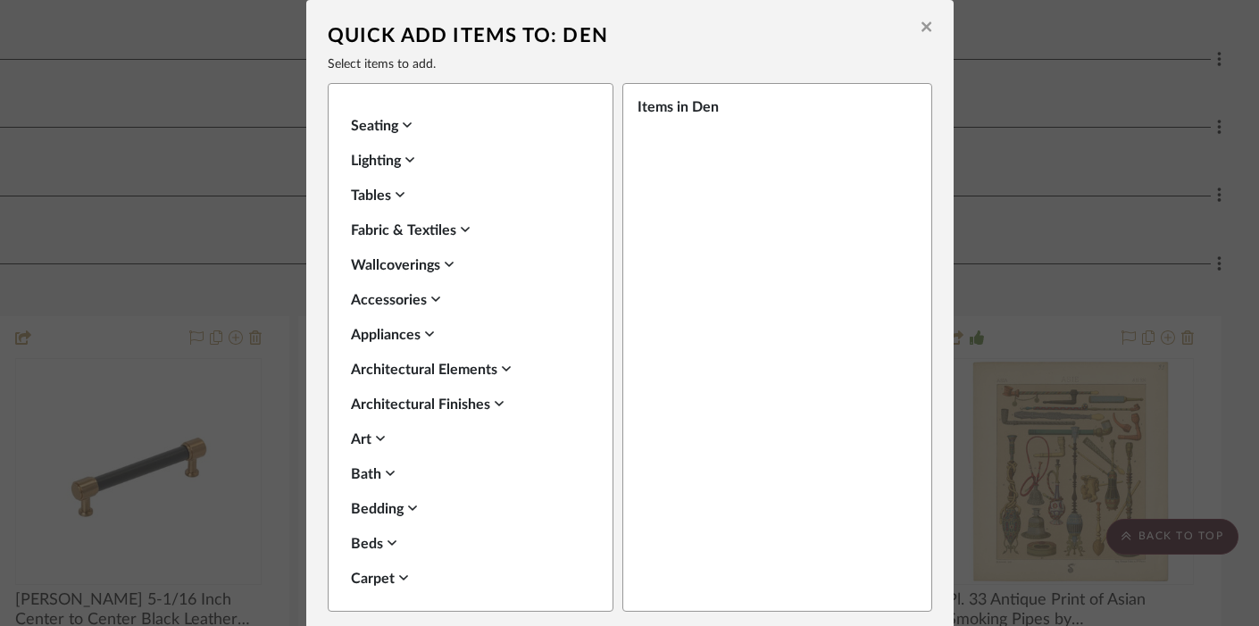
click at [919, 27] on icon at bounding box center [926, 27] width 10 height 10
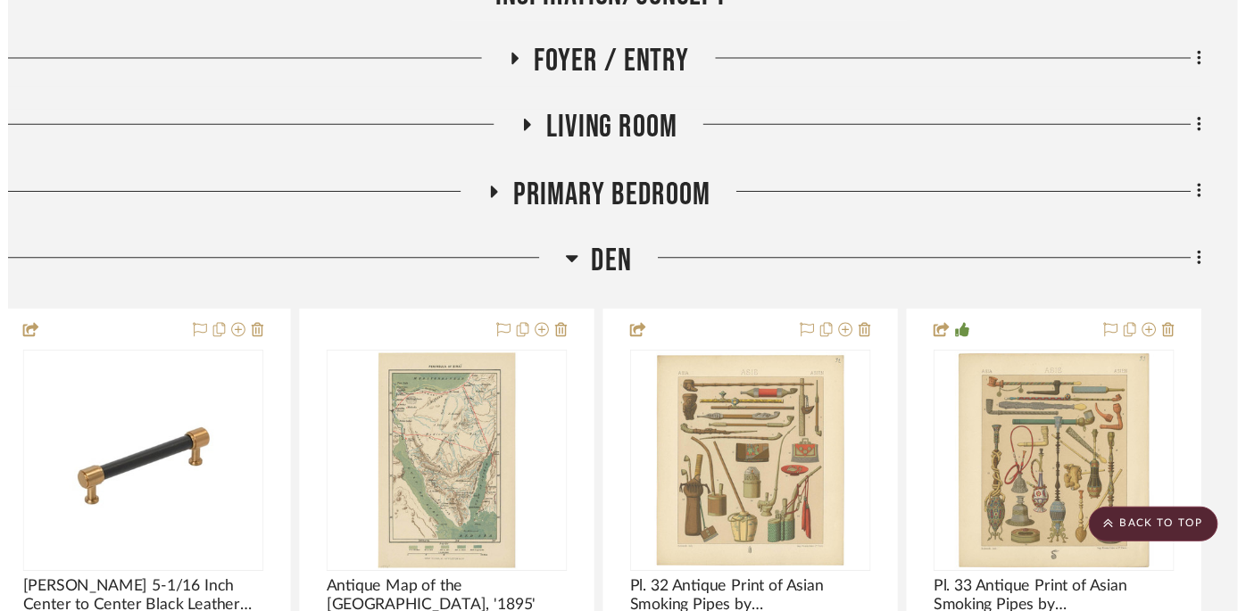
scroll to position [474, 39]
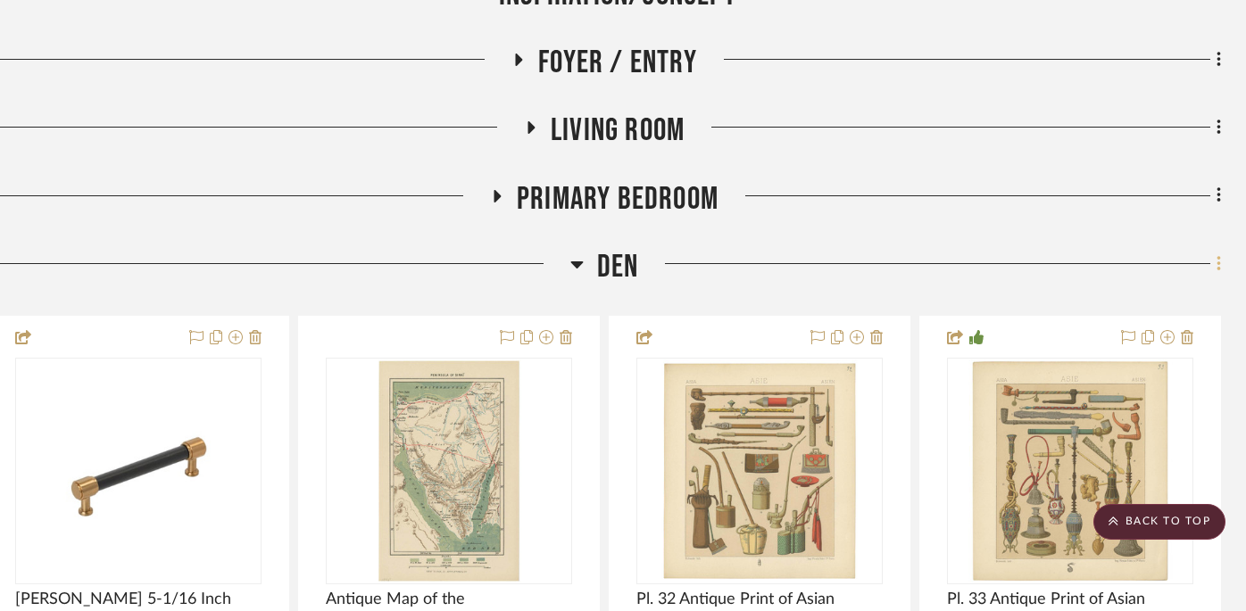
click at [919, 268] on icon at bounding box center [1219, 263] width 4 height 15
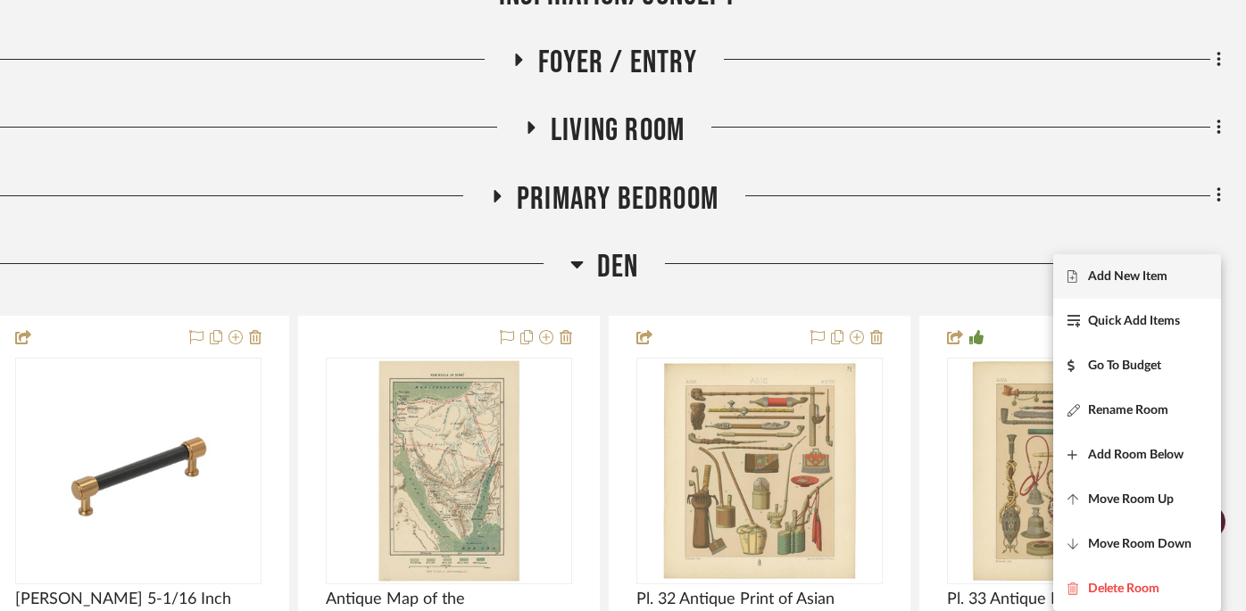
click at [919, 275] on span "Add New Item" at bounding box center [1127, 277] width 79 height 15
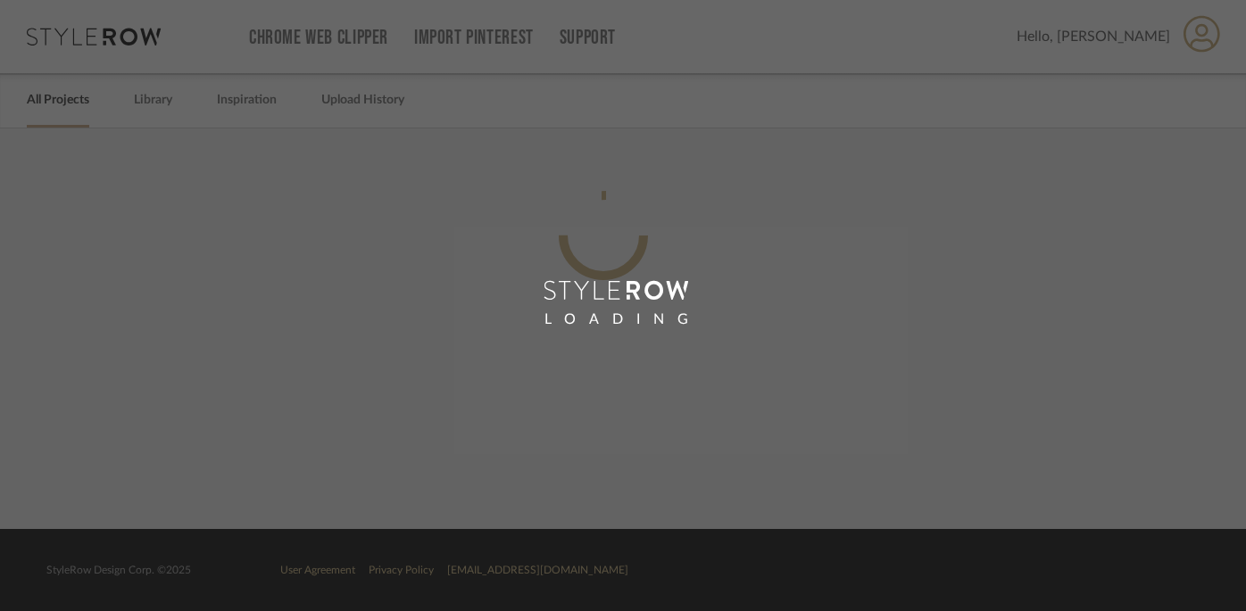
scroll to position [0, 27]
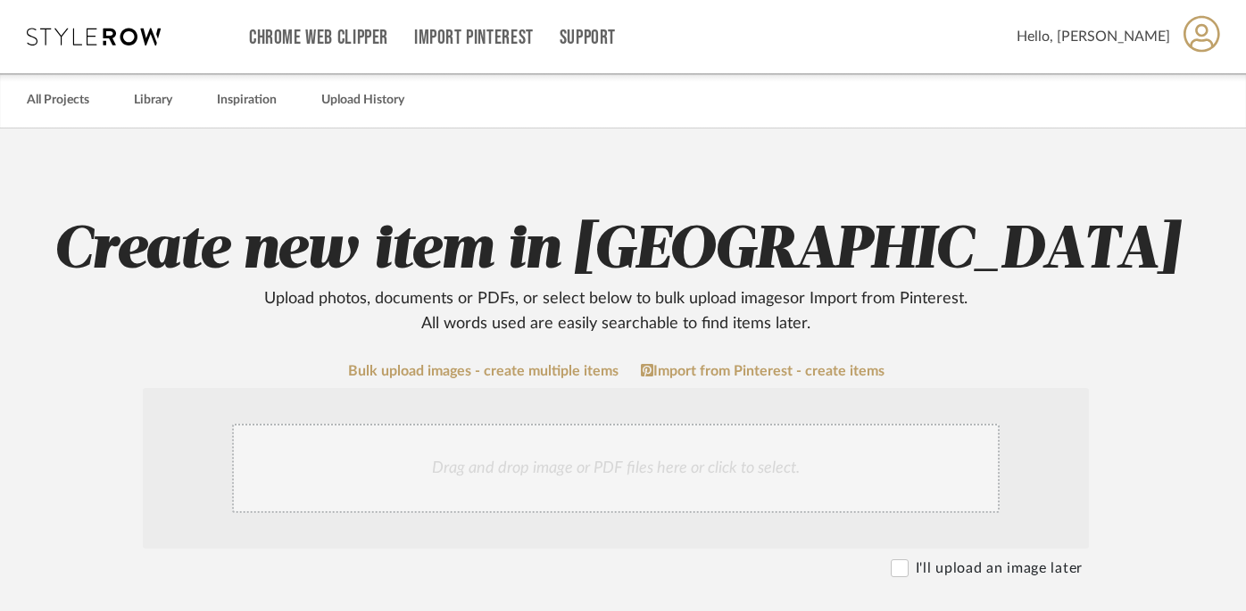
click at [604, 470] on div "Drag and drop image or PDF files here or click to select." at bounding box center [616, 468] width 768 height 89
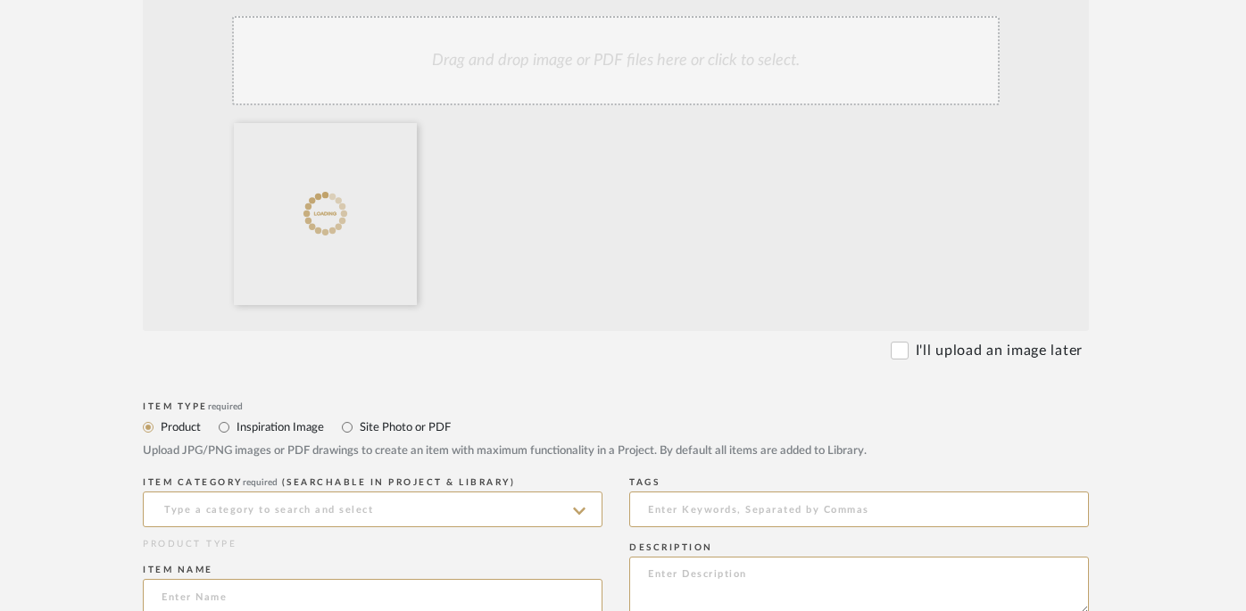
scroll to position [411, 27]
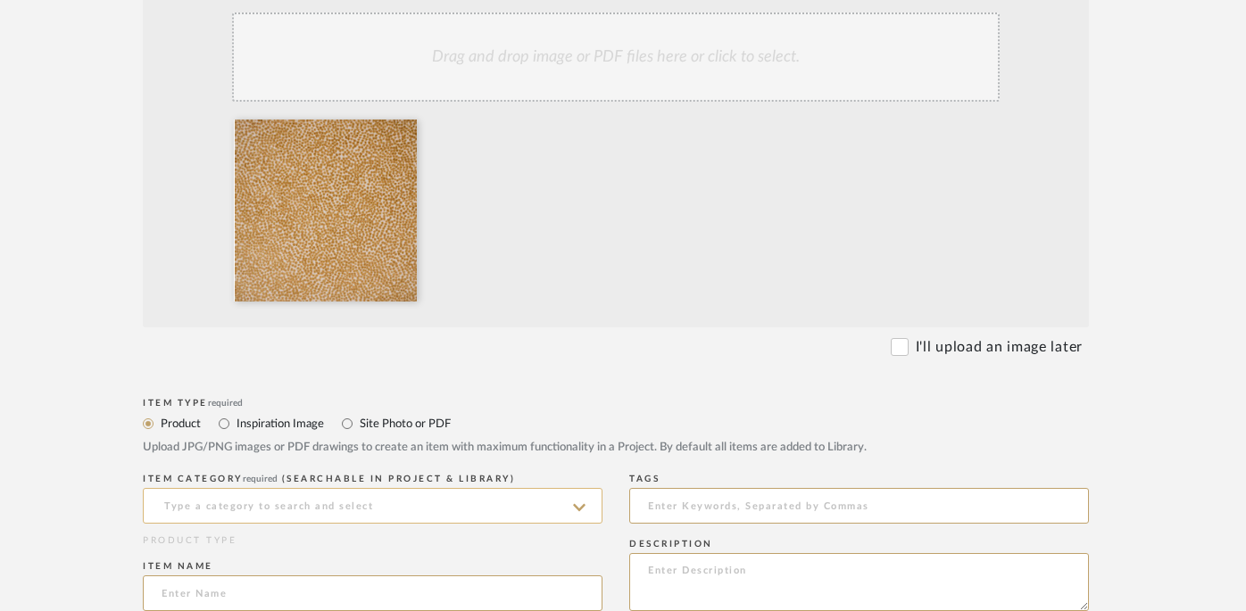
click at [211, 507] on input at bounding box center [373, 506] width 460 height 36
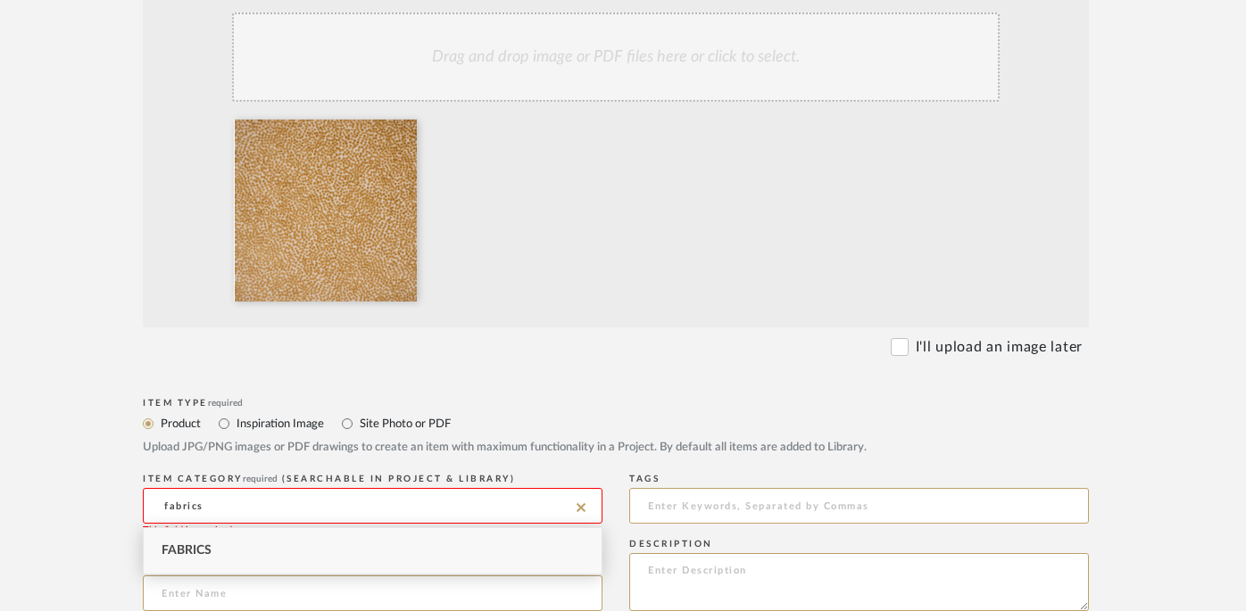
click at [191, 550] on span "Fabrics" at bounding box center [187, 550] width 50 height 12
type input "Fabrics"
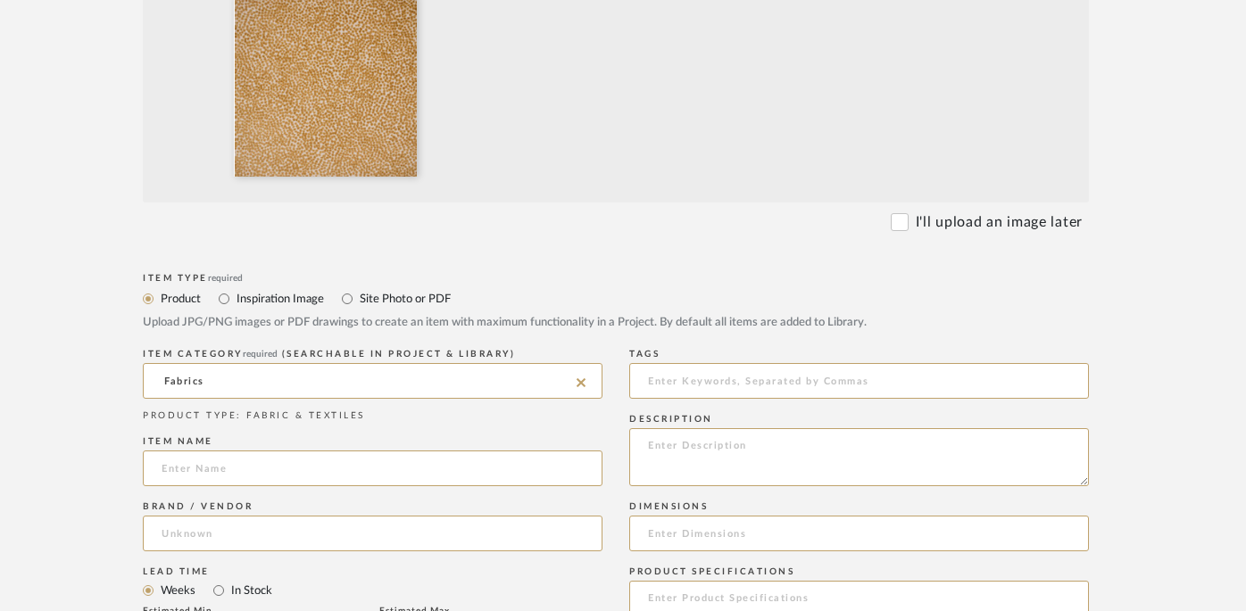
scroll to position [539, 27]
click at [259, 469] on input at bounding box center [373, 466] width 460 height 36
type input "F4820 Gold"
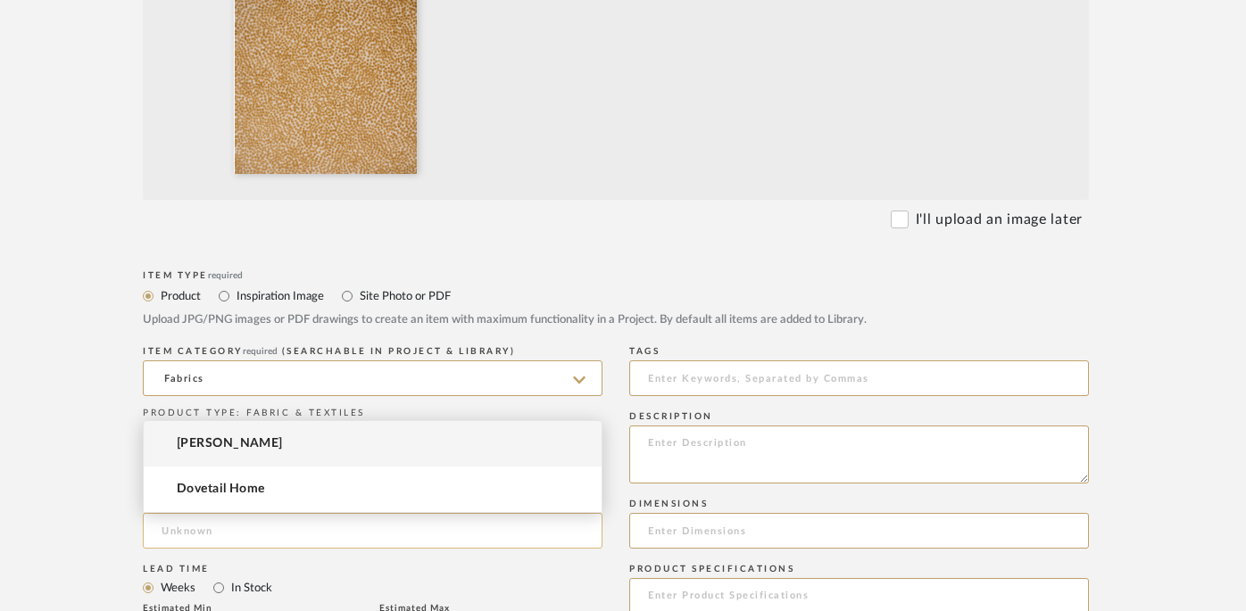
click at [379, 535] on input at bounding box center [373, 531] width 460 height 36
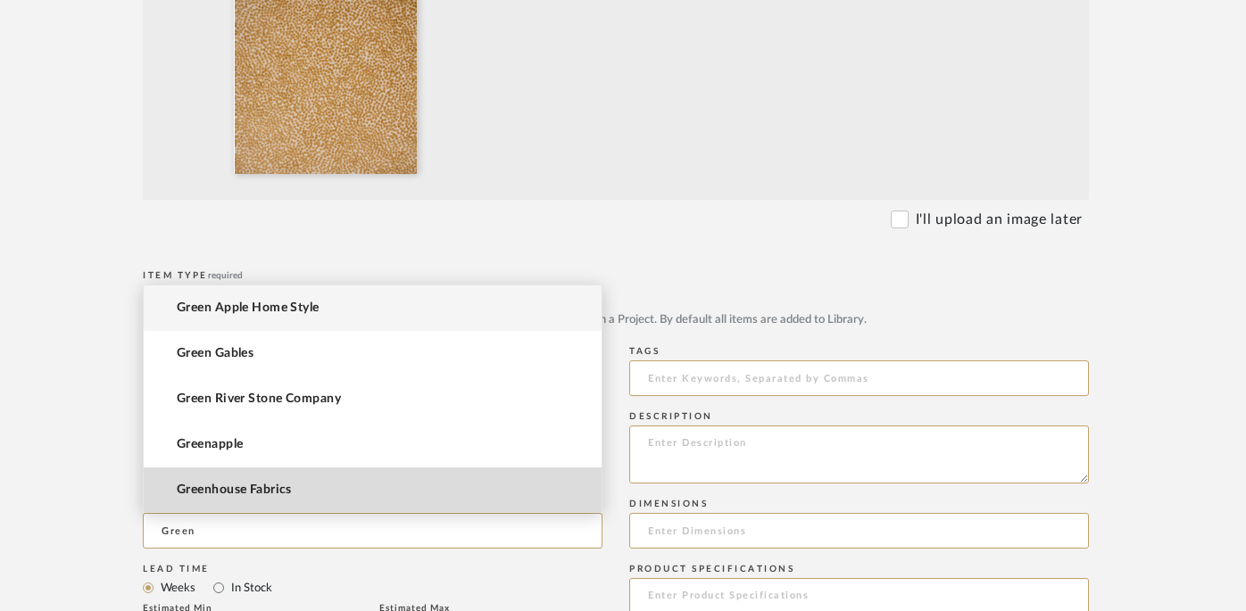
click at [393, 487] on mat-option "Greenhouse Fabrics" at bounding box center [373, 491] width 458 height 46
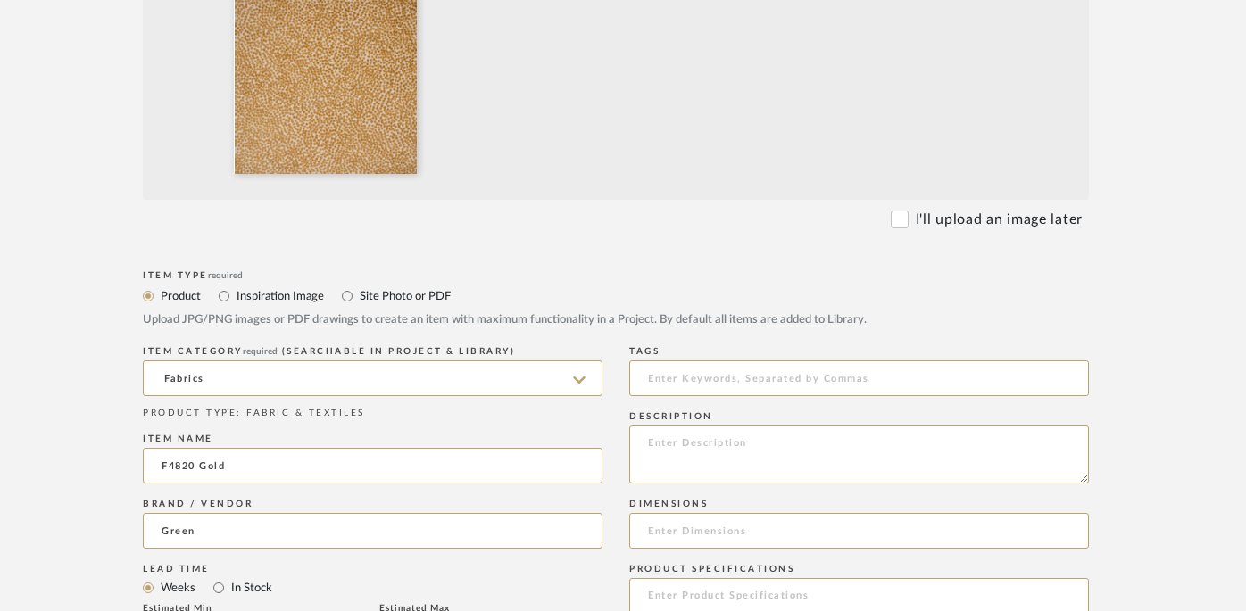
type input "Greenhouse Fabrics"
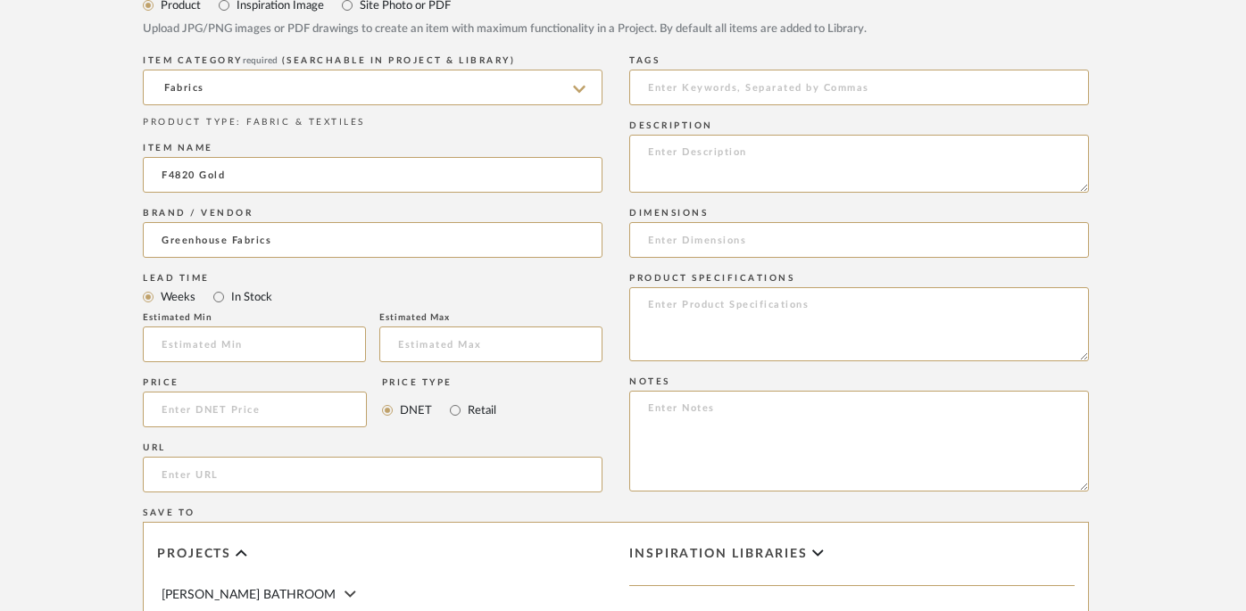
scroll to position [833, 27]
click at [286, 437] on div "URL" at bounding box center [373, 468] width 460 height 65
click at [301, 398] on input at bounding box center [255, 407] width 224 height 36
type input "$29.00"
click at [723, 242] on input at bounding box center [859, 238] width 460 height 36
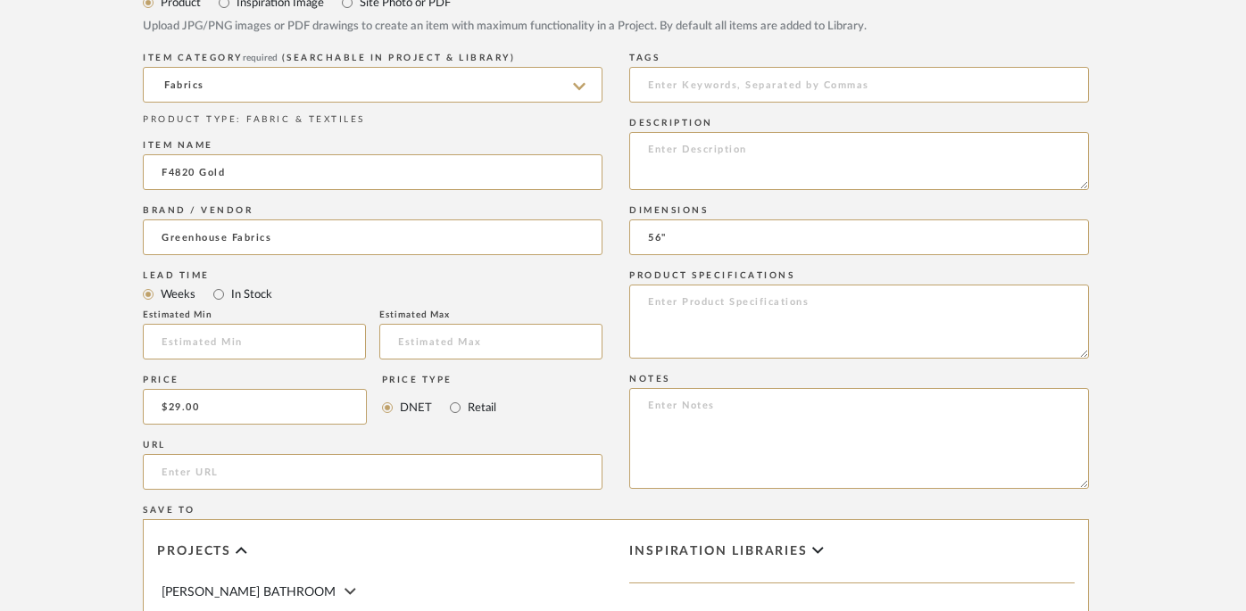
type input "56""
click at [745, 305] on textarea at bounding box center [859, 322] width 460 height 74
paste textarea "29" H, 29" V"
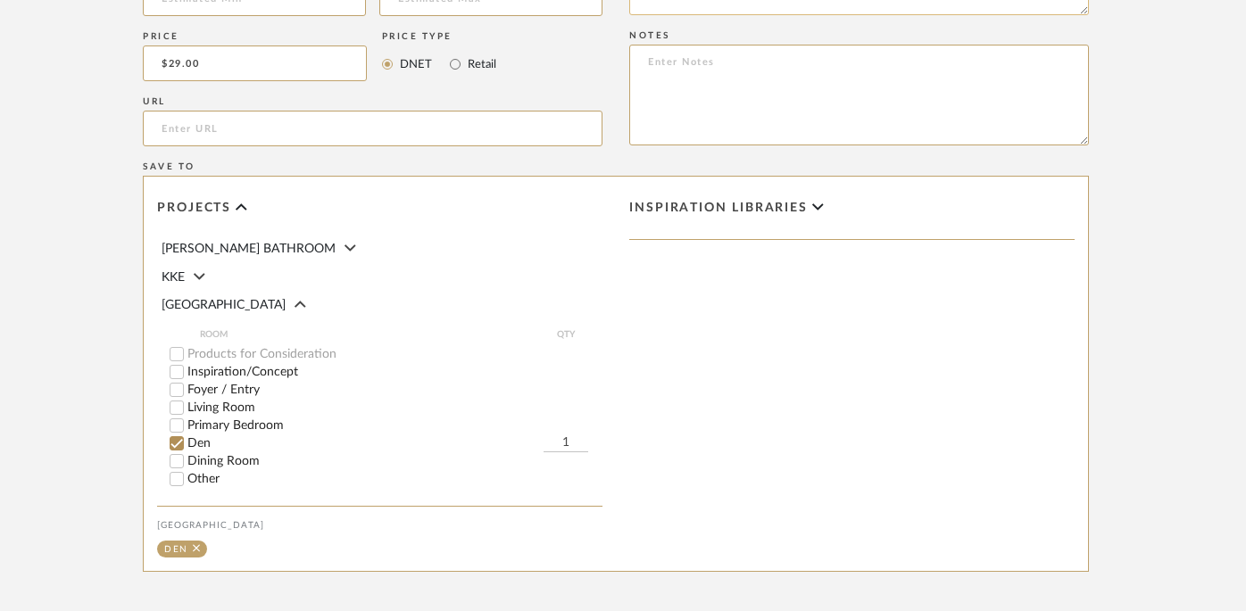
scroll to position [1353, 27]
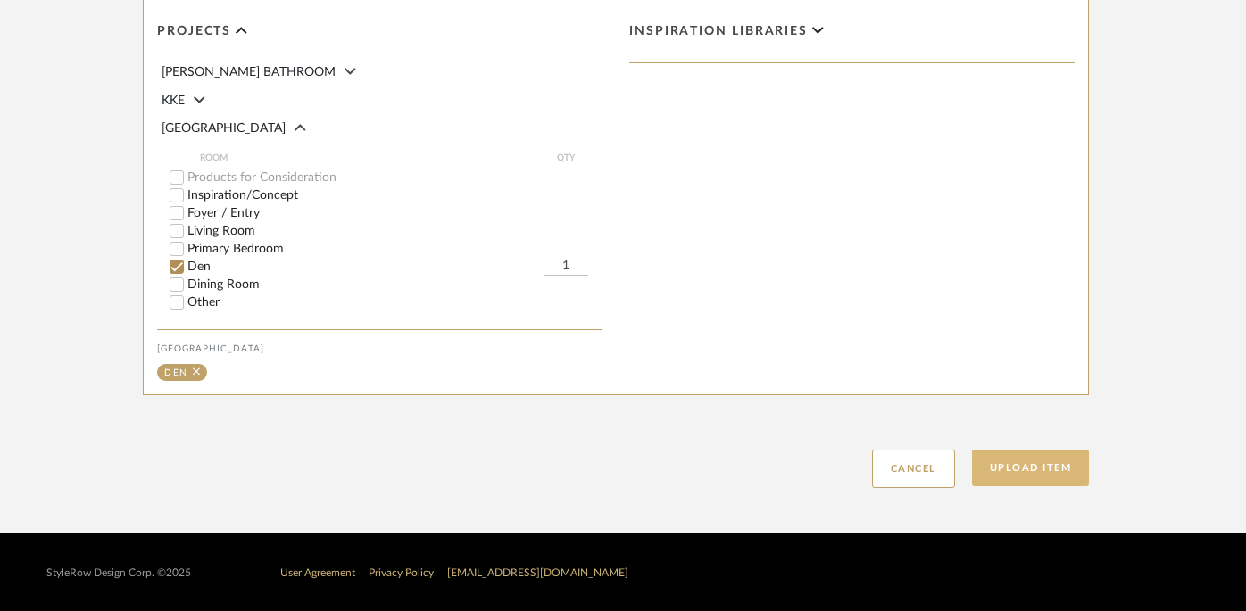
type textarea "29" H, 29" V"
click at [919, 469] on button "Upload Item" at bounding box center [1031, 468] width 118 height 37
